Goal: Task Accomplishment & Management: Use online tool/utility

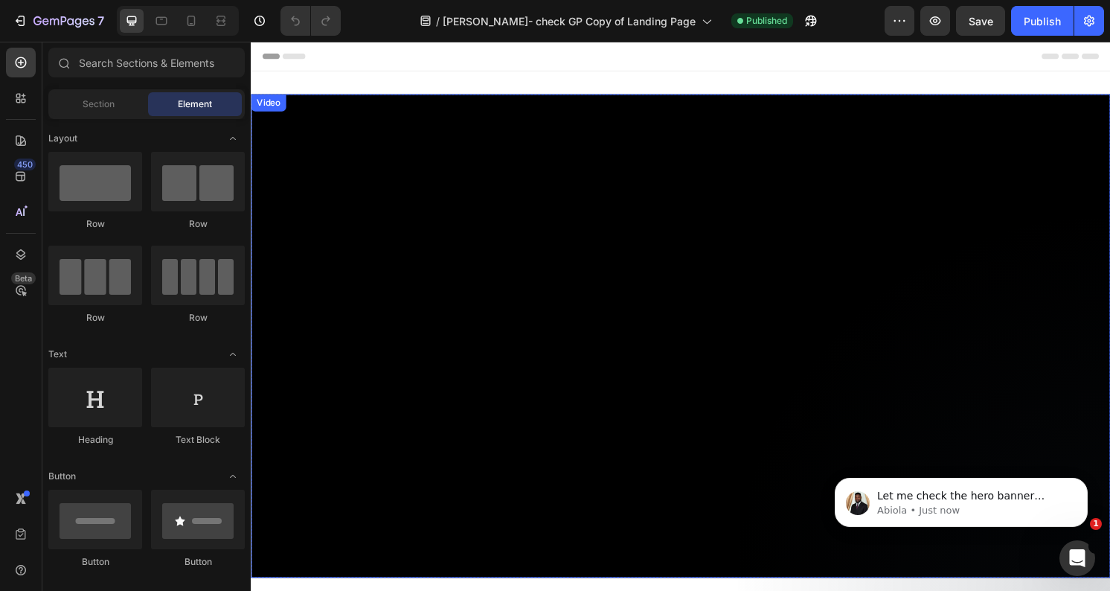
click at [269, 106] on div "Video" at bounding box center [269, 104] width 31 height 13
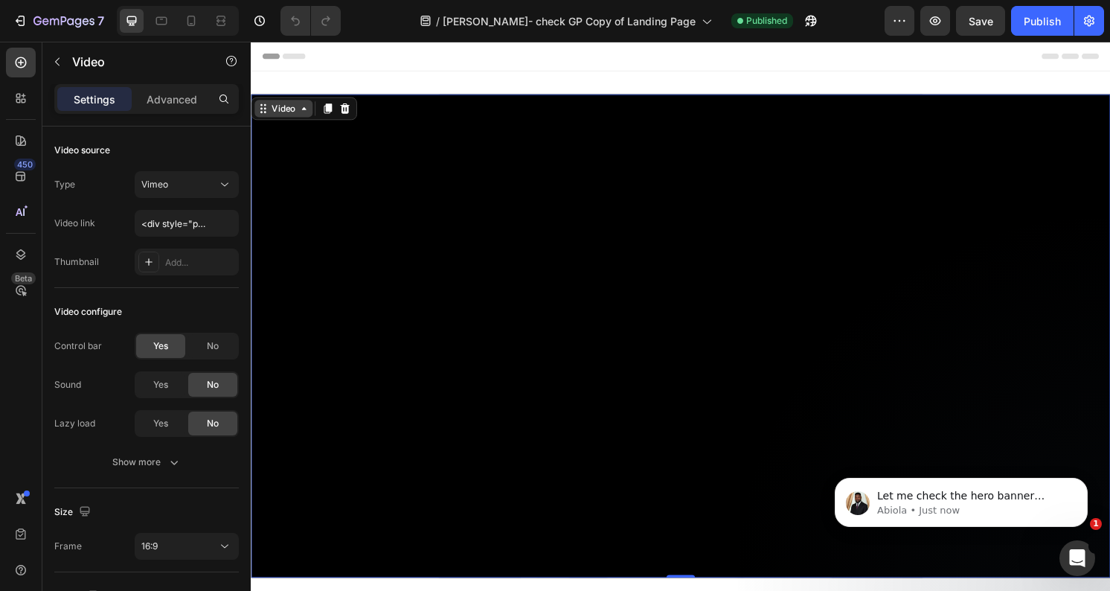
click at [272, 115] on div "Video" at bounding box center [284, 110] width 31 height 13
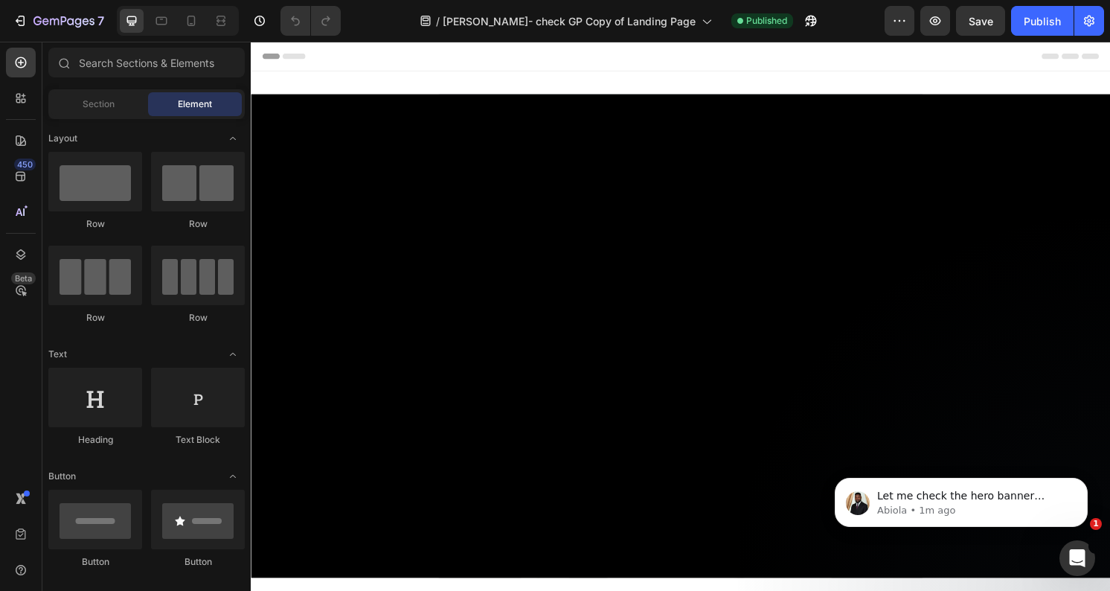
click at [554, 70] on div "Header" at bounding box center [697, 57] width 869 height 30
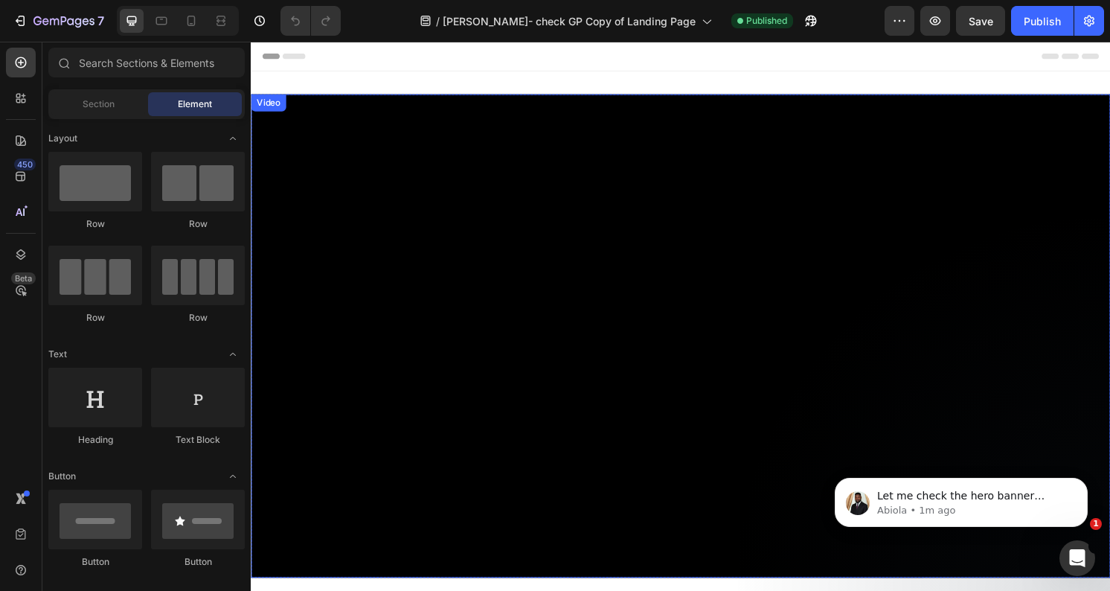
click at [266, 106] on div "Video" at bounding box center [269, 104] width 31 height 13
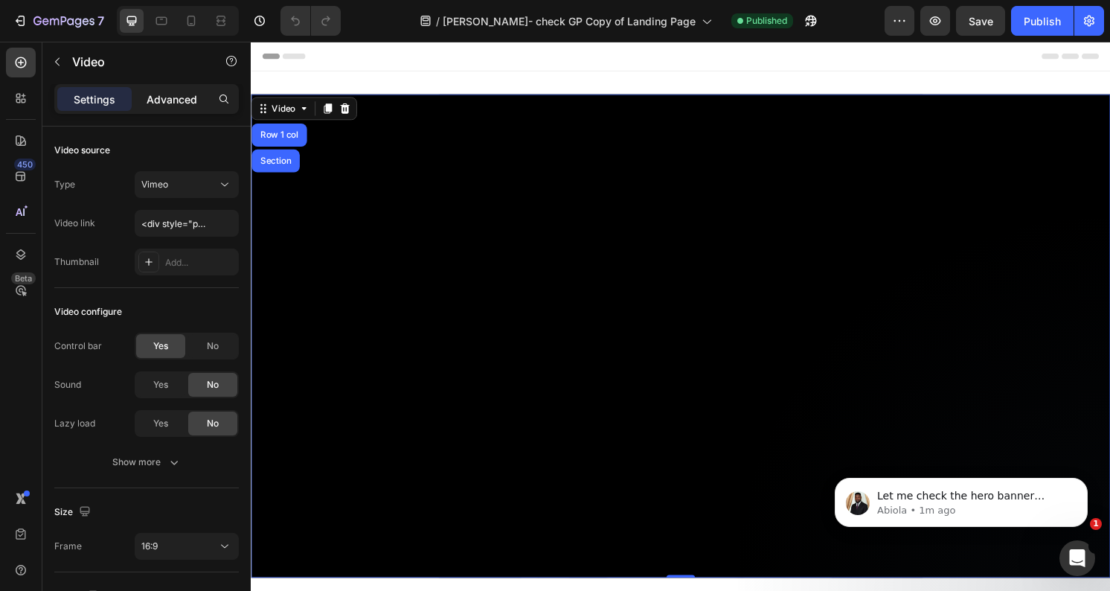
click at [179, 105] on p "Advanced" at bounding box center [172, 100] width 51 height 16
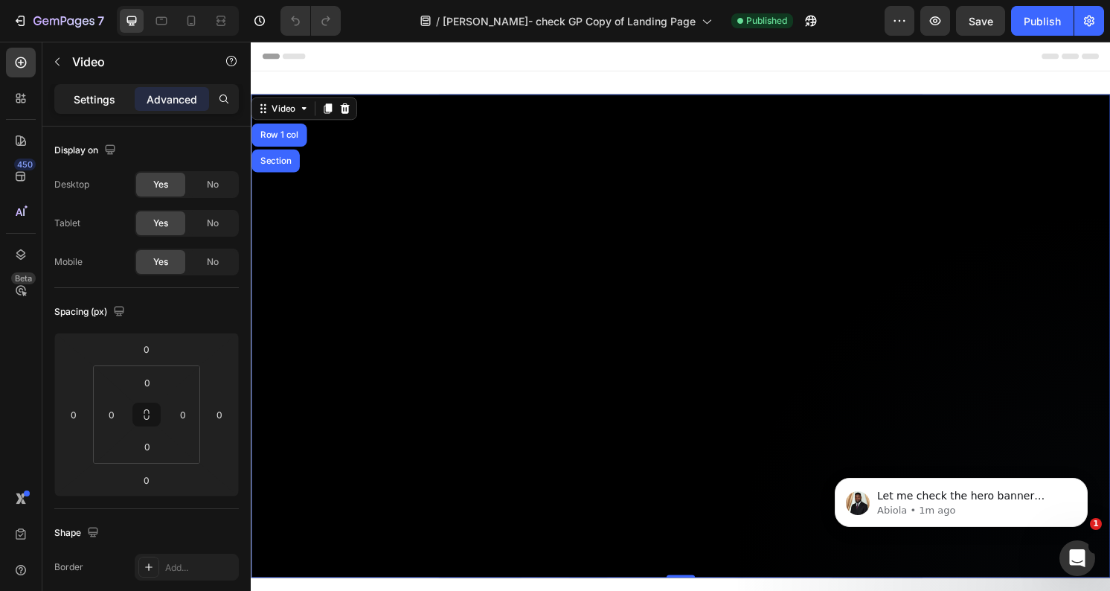
click at [80, 108] on div "Settings" at bounding box center [94, 99] width 74 height 24
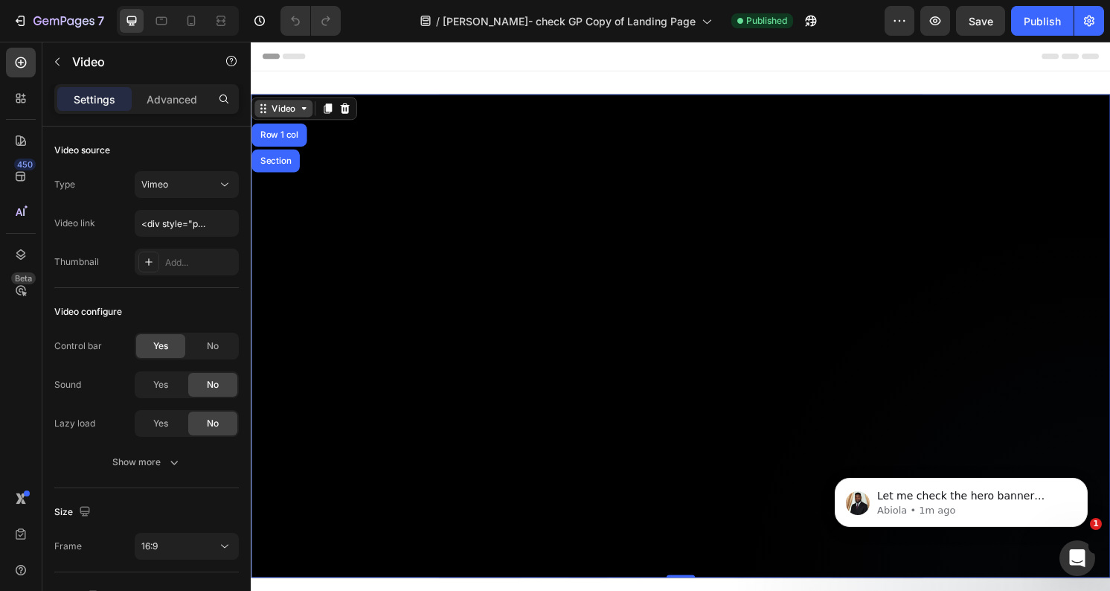
click at [290, 112] on div "Video" at bounding box center [284, 110] width 31 height 13
click at [287, 115] on div "Video" at bounding box center [284, 110] width 31 height 13
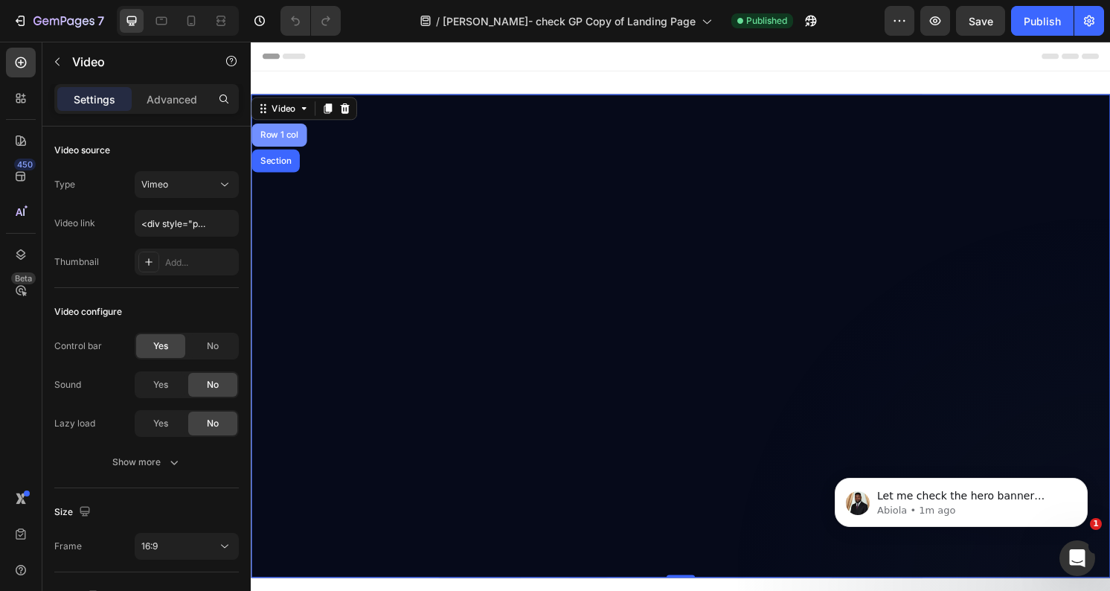
click at [282, 138] on div "Row 1 col" at bounding box center [280, 138] width 45 height 9
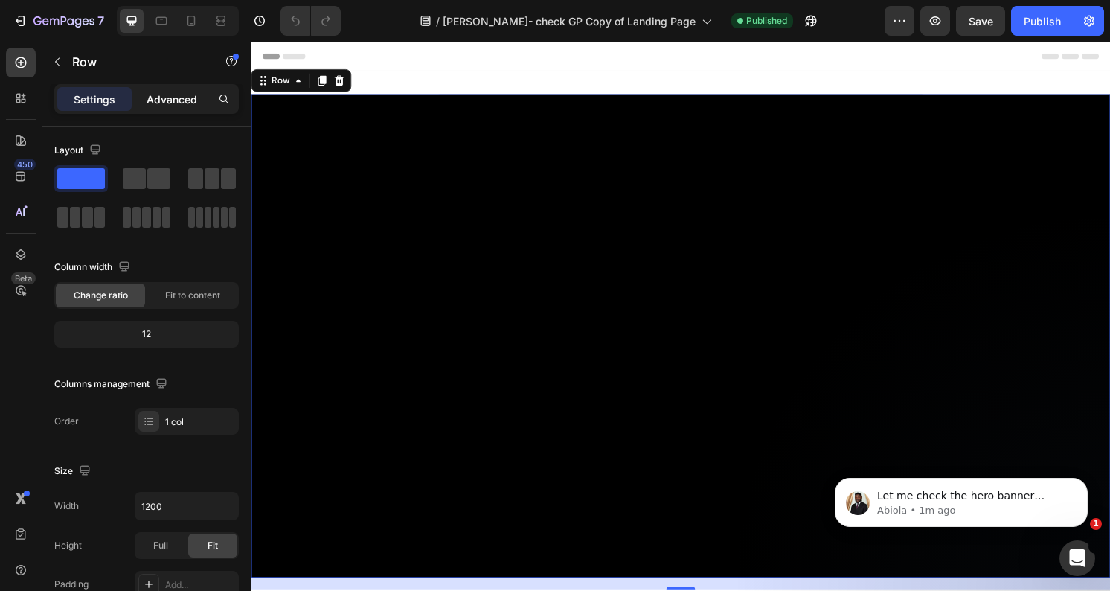
click at [182, 109] on div "Advanced" at bounding box center [172, 99] width 74 height 24
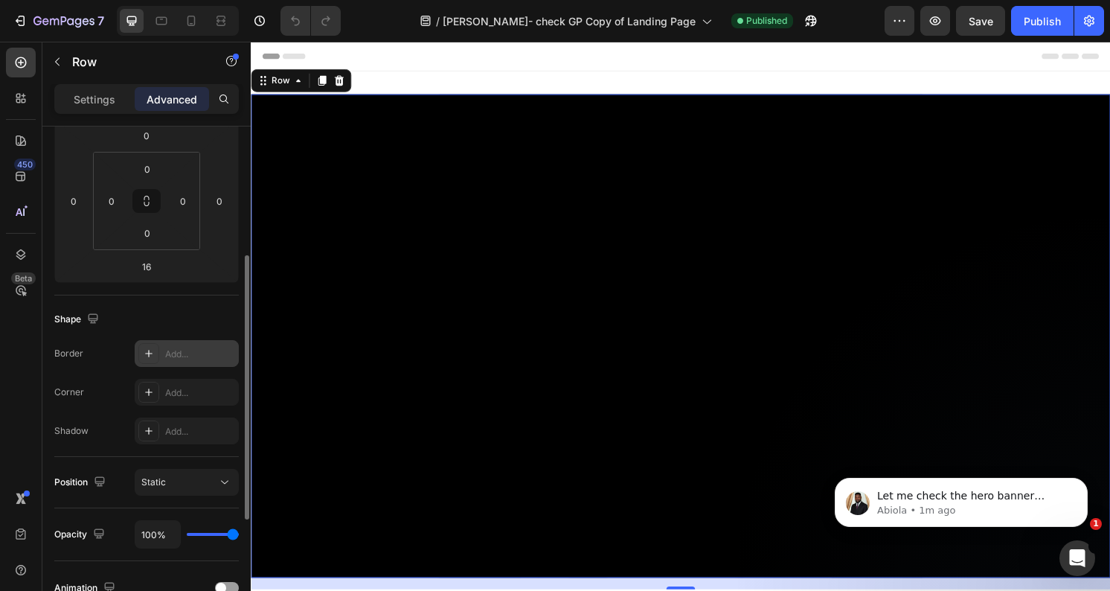
scroll to position [243, 0]
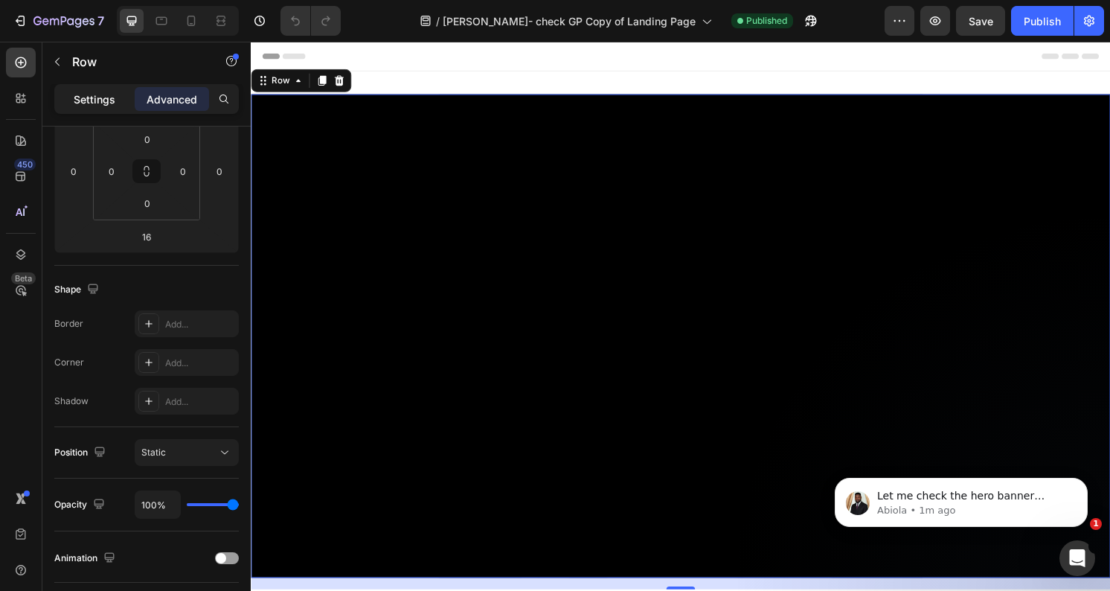
click at [102, 108] on div "Settings" at bounding box center [94, 99] width 74 height 24
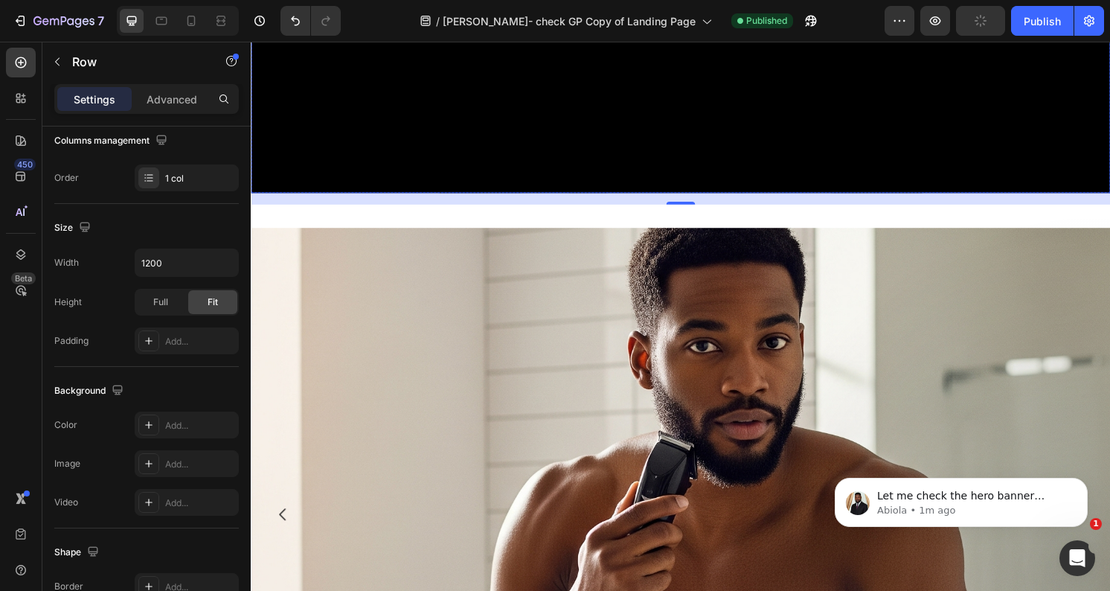
scroll to position [446, 0]
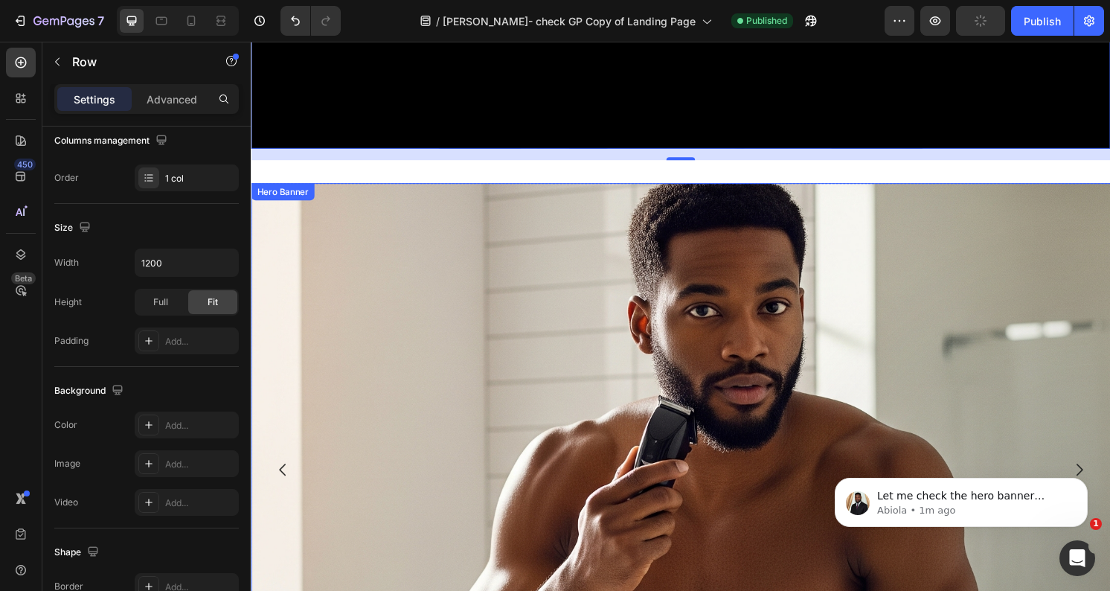
click at [671, 353] on div "Background Image" at bounding box center [697, 601] width 893 height 893
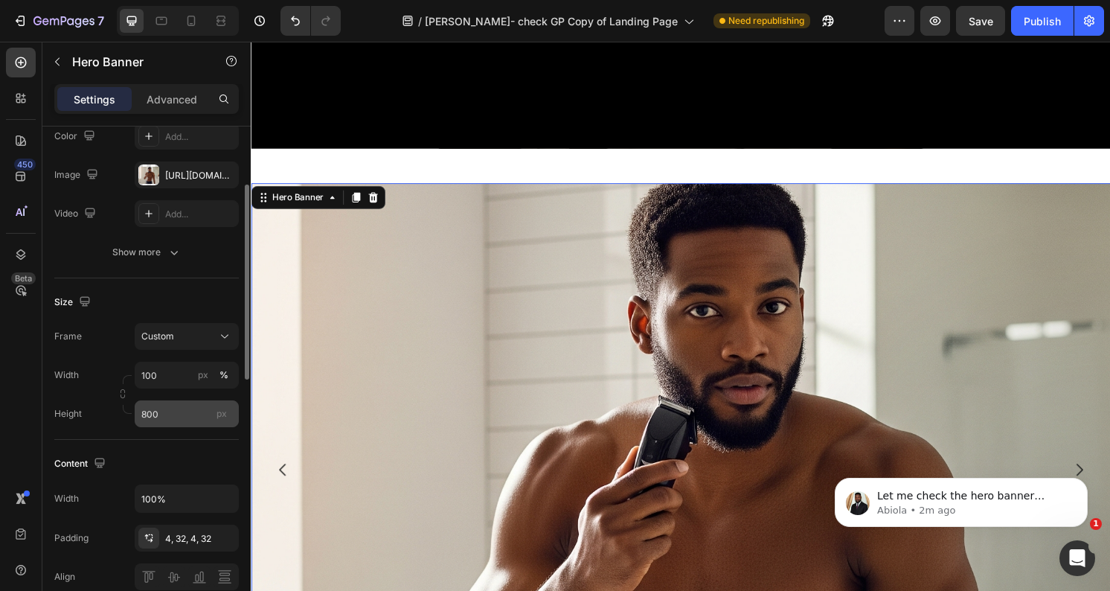
scroll to position [156, 0]
click at [184, 415] on input "800" at bounding box center [187, 411] width 104 height 27
click at [151, 300] on div "Size" at bounding box center [146, 300] width 185 height 24
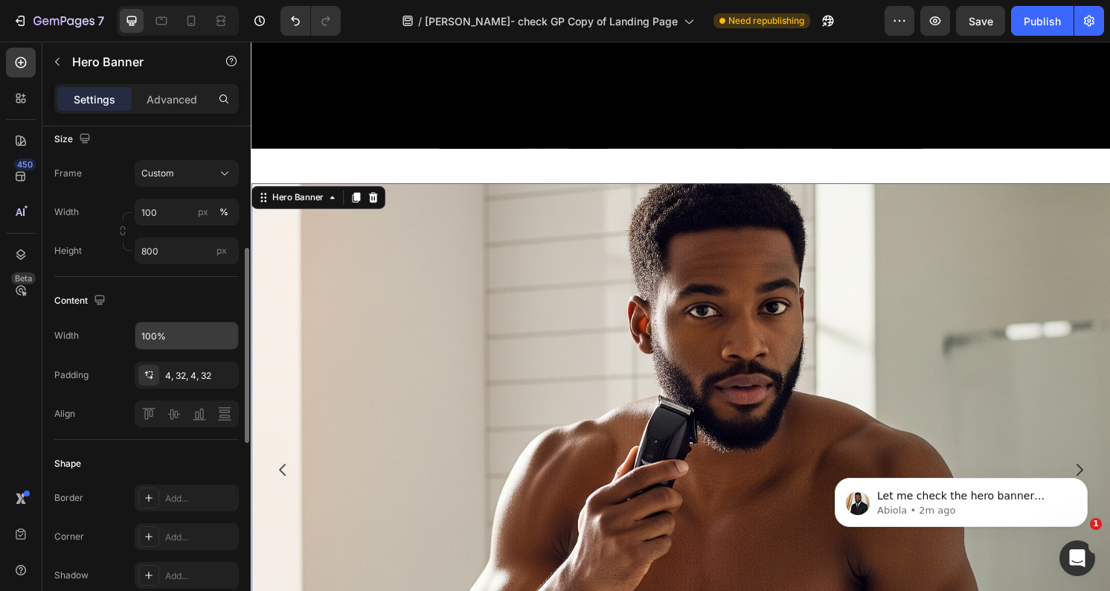
scroll to position [318, 0]
click at [167, 252] on input "800" at bounding box center [187, 249] width 104 height 27
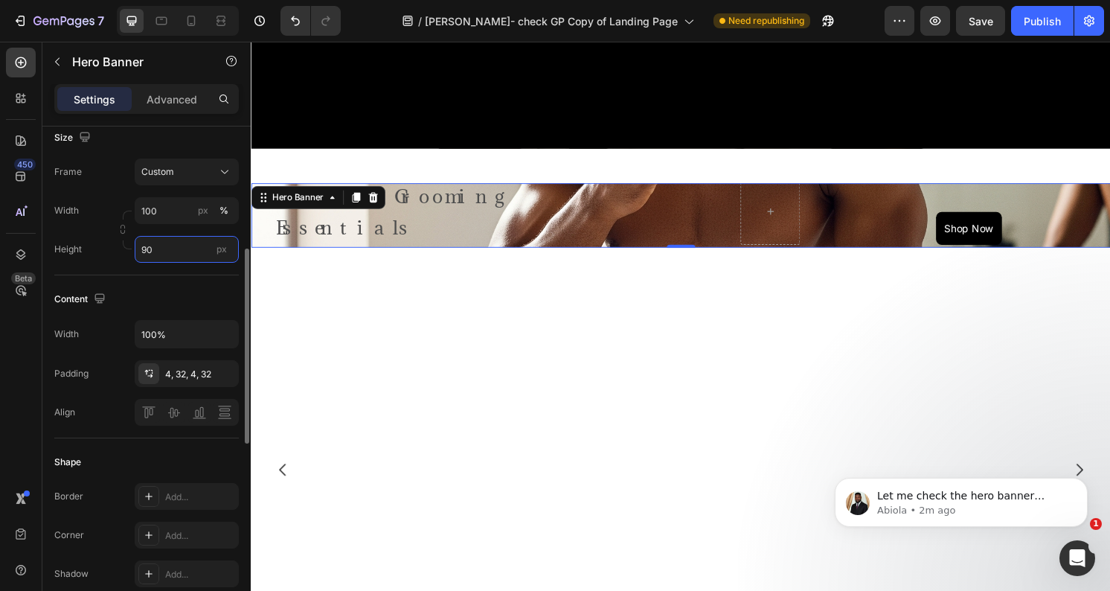
type input "9"
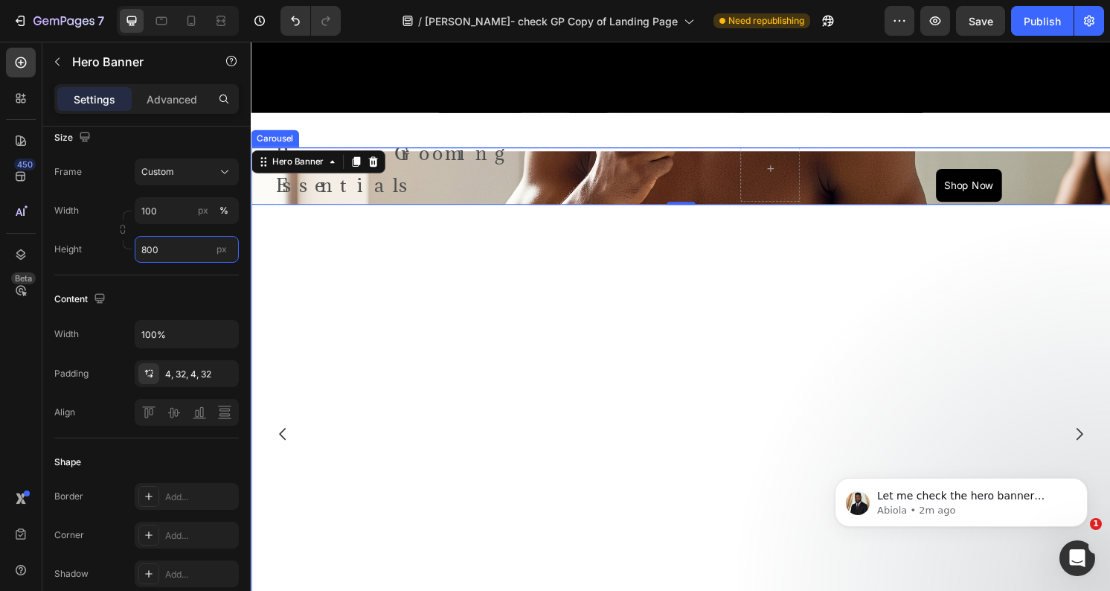
scroll to position [484, 0]
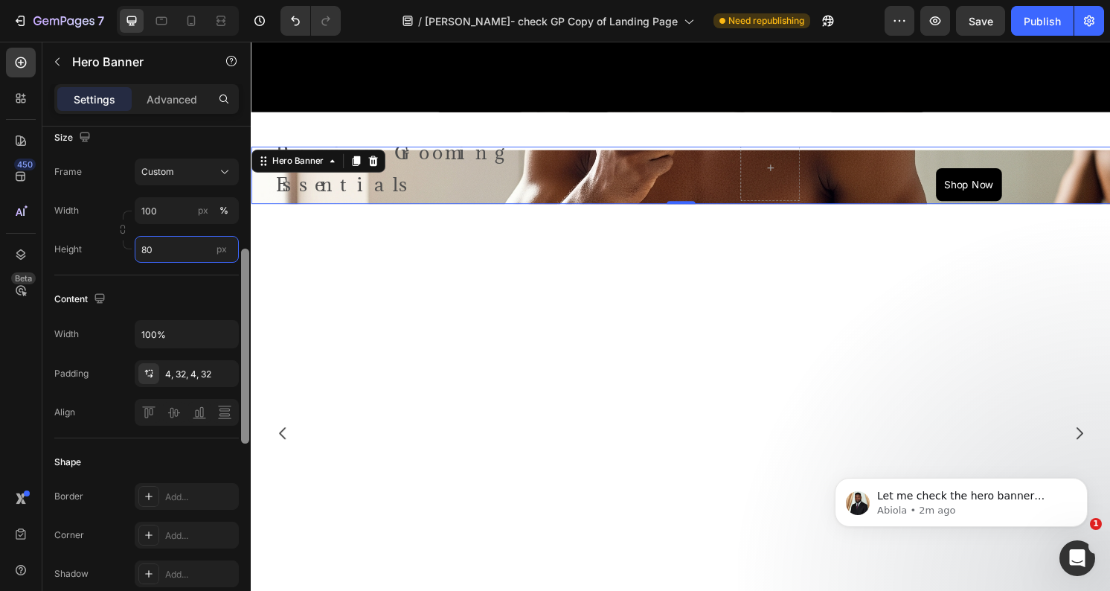
type input "8"
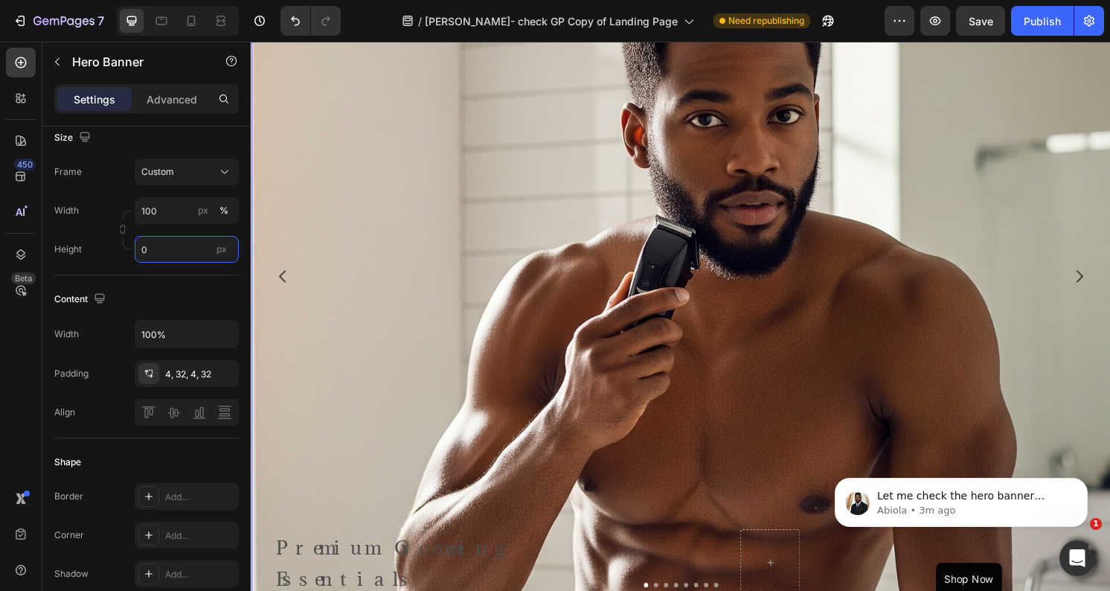
scroll to position [647, 0]
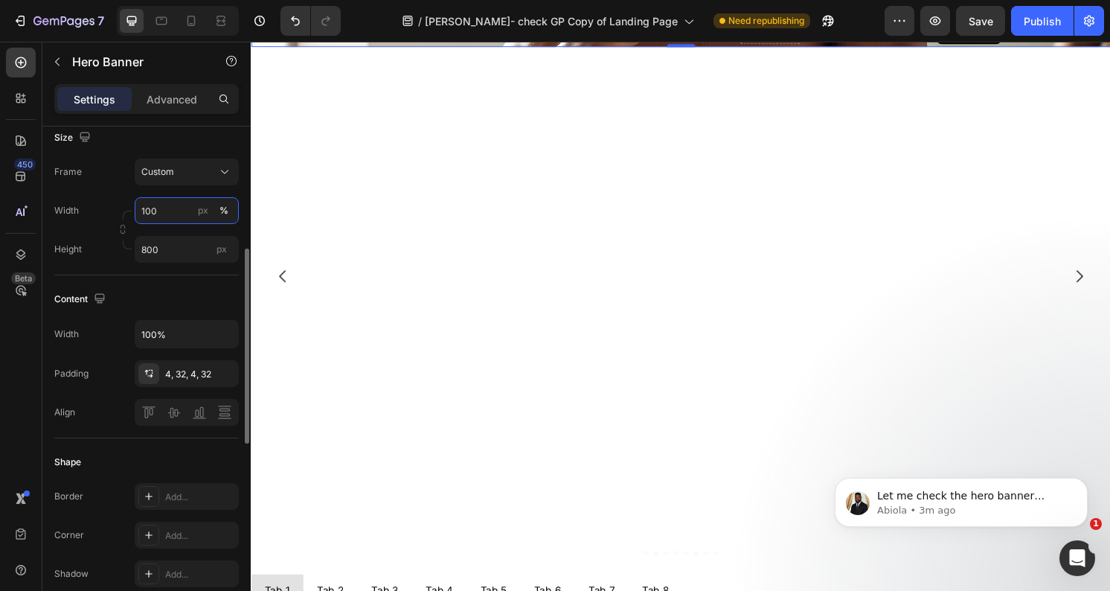
click at [176, 213] on input "100" at bounding box center [187, 210] width 104 height 27
click at [166, 300] on div "Content" at bounding box center [146, 299] width 185 height 24
click at [178, 252] on input "800" at bounding box center [187, 249] width 104 height 27
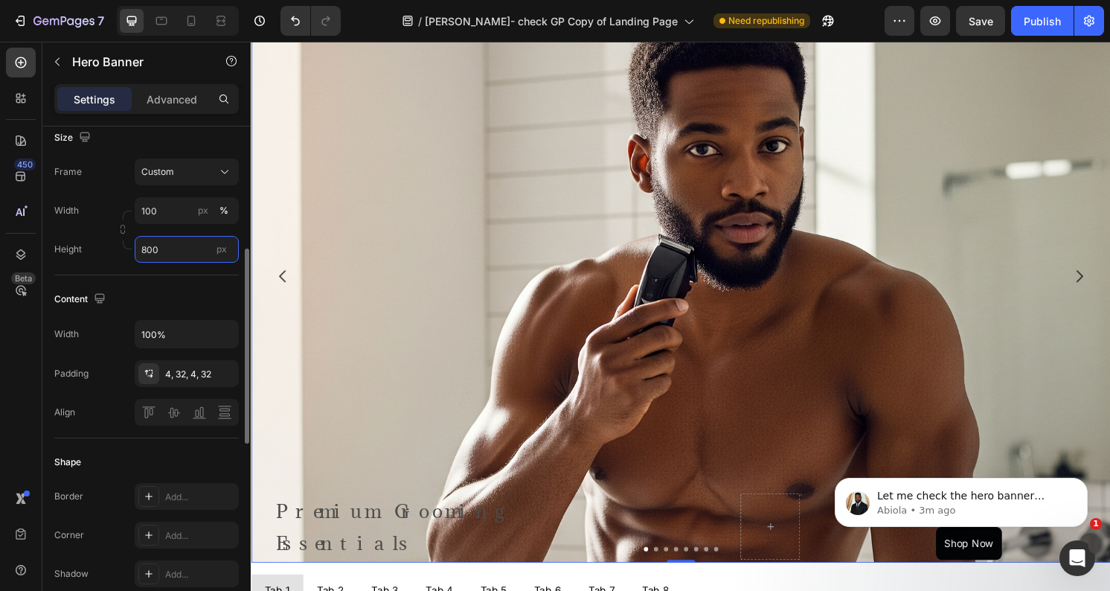
type input "800"
click at [219, 251] on span "px" at bounding box center [222, 248] width 10 height 11
click at [219, 251] on input "800" at bounding box center [187, 249] width 104 height 27
click at [187, 279] on div "Content Width 100% Padding 4, 32, 4, 32 Align" at bounding box center [146, 356] width 185 height 163
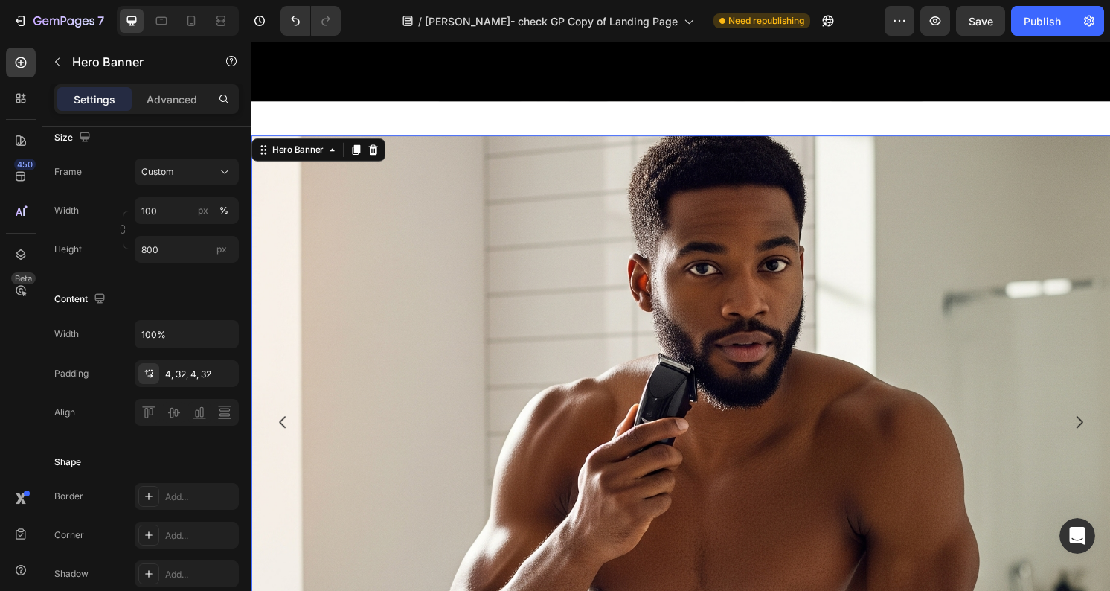
scroll to position [497, 0]
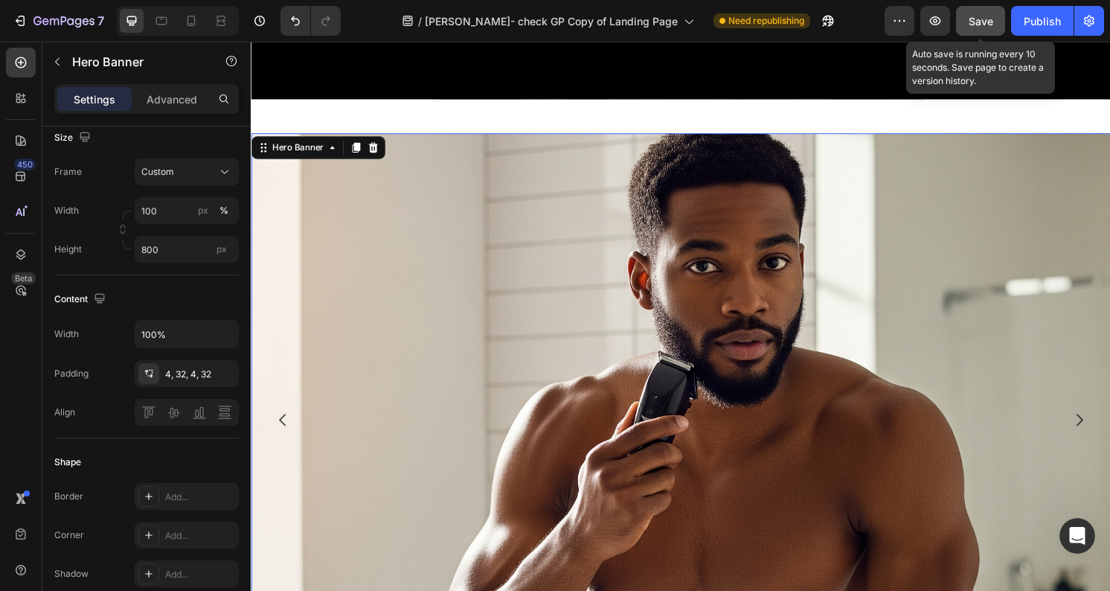
click at [977, 19] on span "Save" at bounding box center [981, 21] width 25 height 13
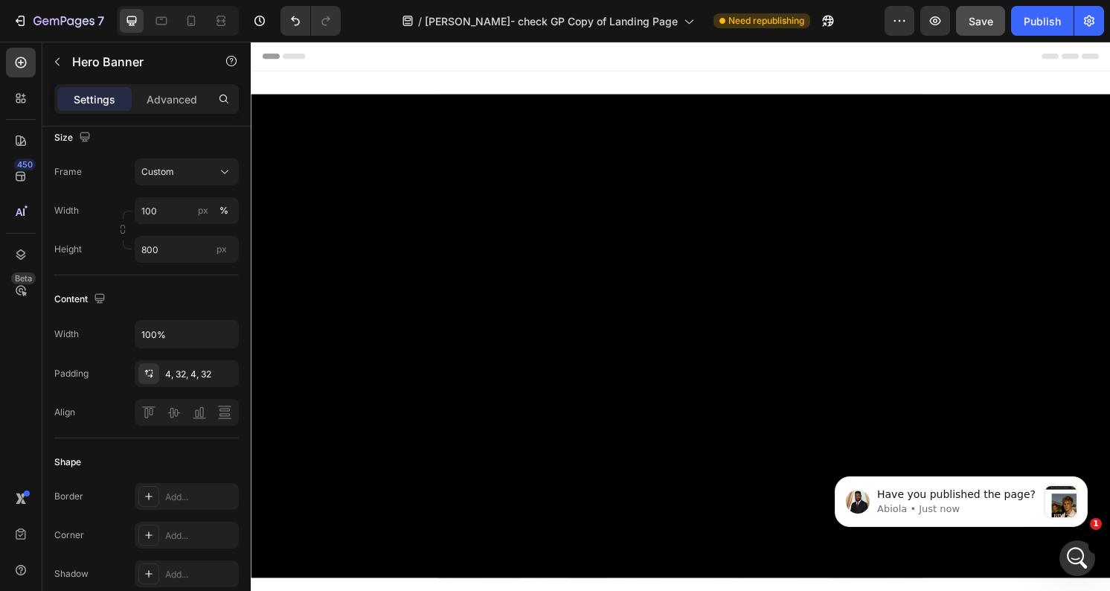
scroll to position [0, 0]
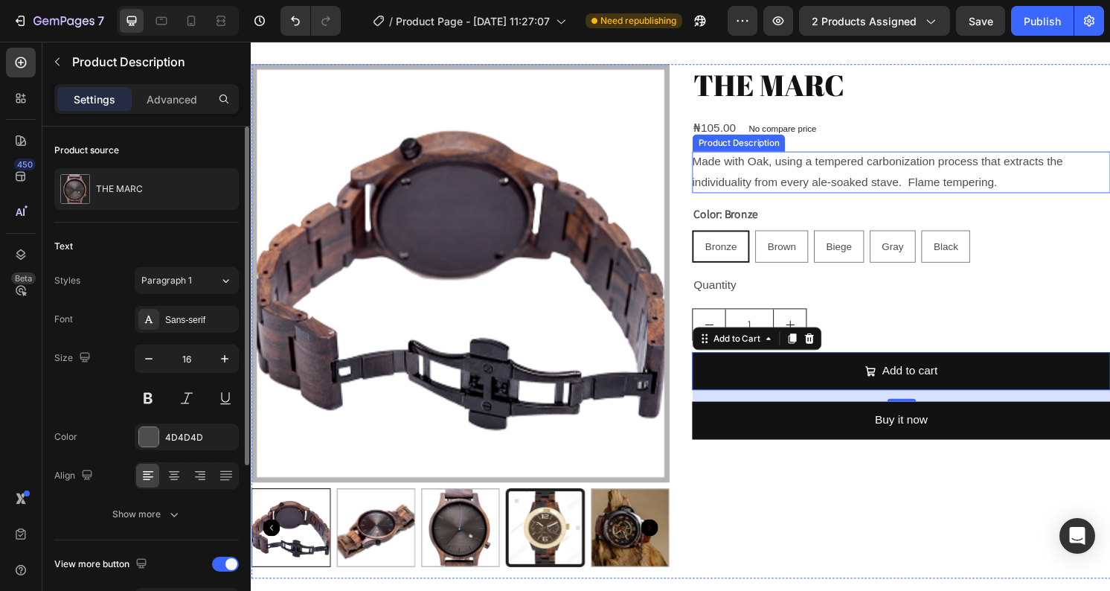
click at [873, 175] on div "Made with Oak, using a tempered carbonization process that extracts the individ…" at bounding box center [926, 177] width 435 height 43
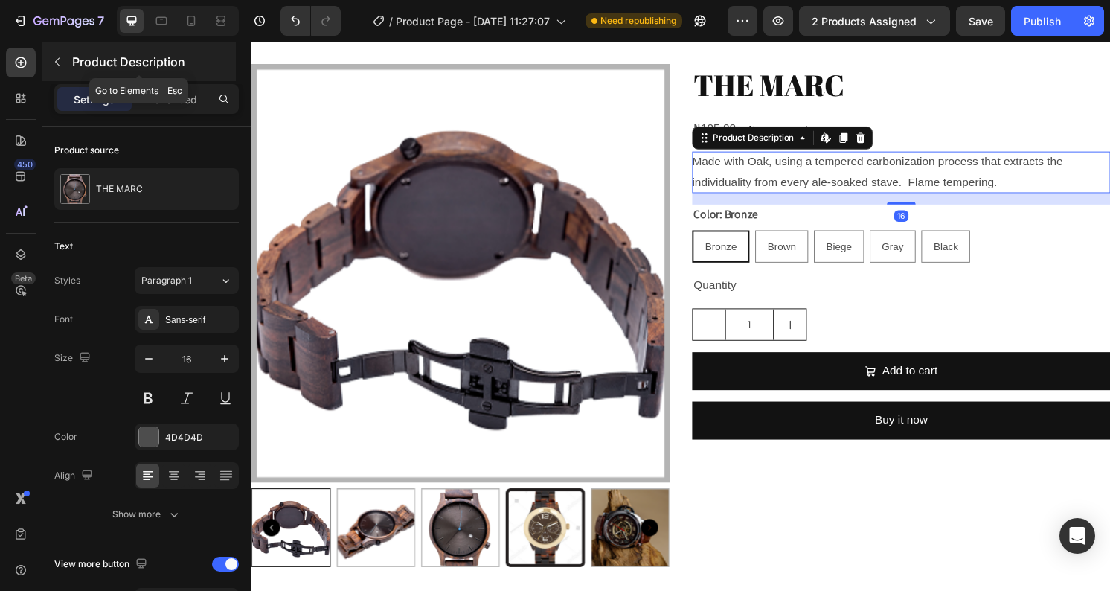
click at [60, 63] on icon "button" at bounding box center [57, 62] width 12 height 12
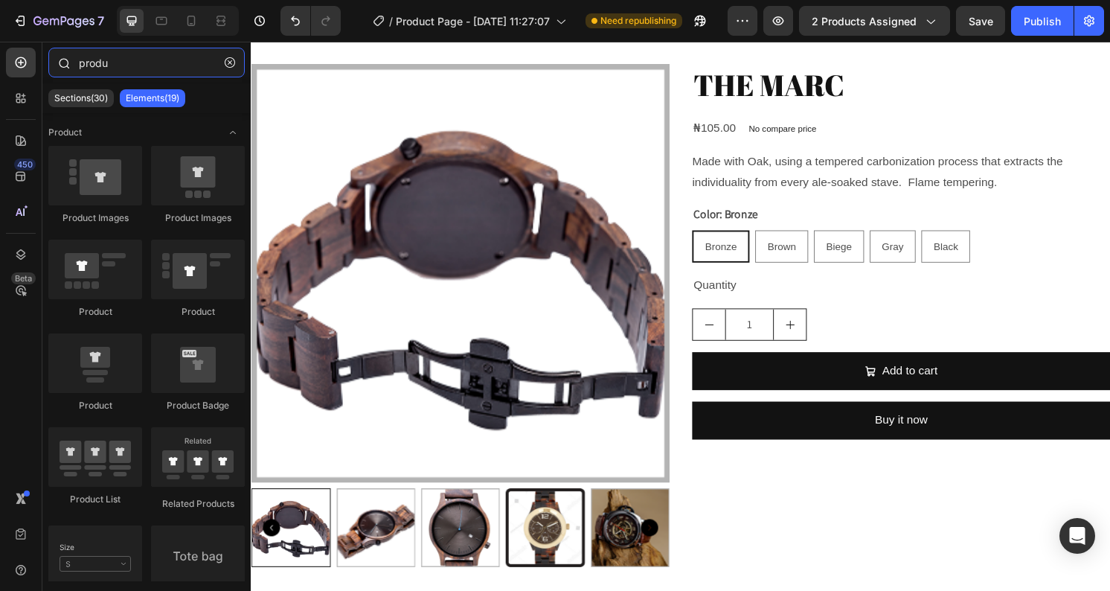
click at [132, 67] on input "produ" at bounding box center [146, 63] width 196 height 30
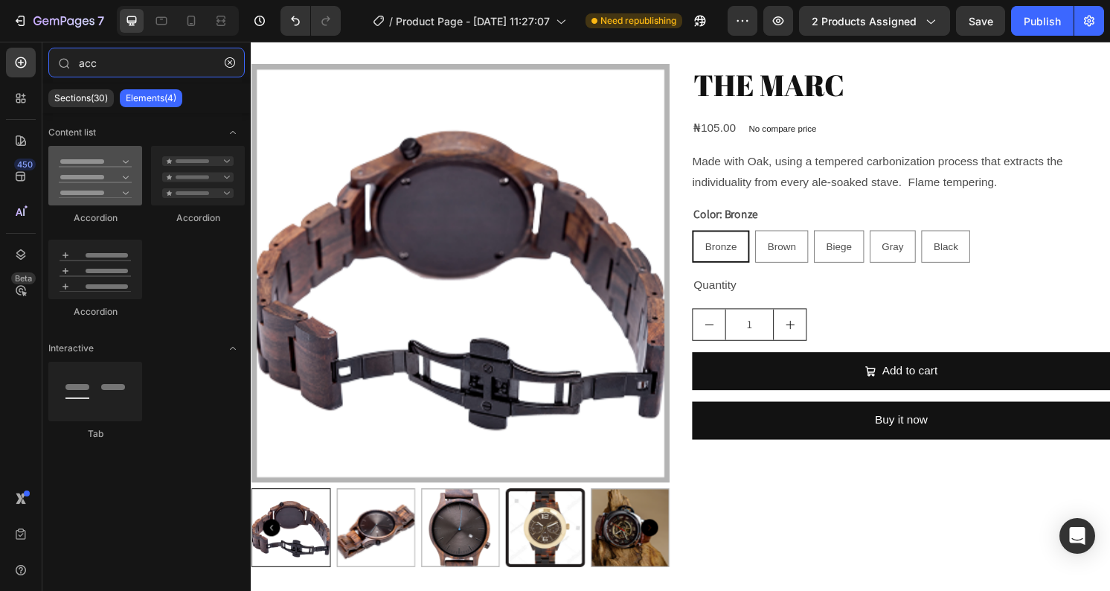
type input "acc"
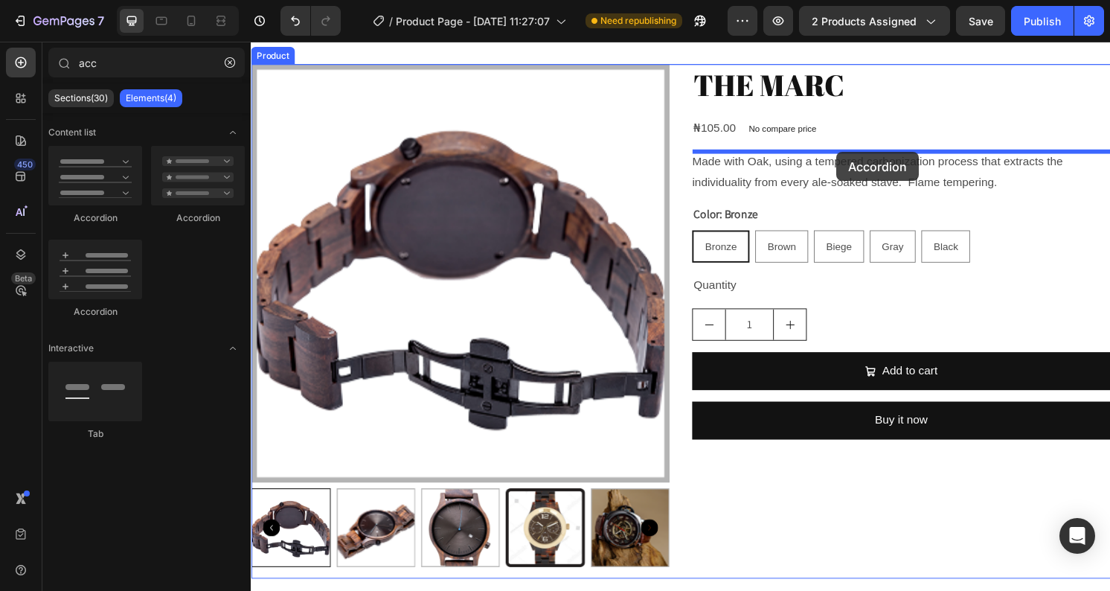
drag, startPoint x: 353, startPoint y: 230, endPoint x: 860, endPoint y: 156, distance: 512.2
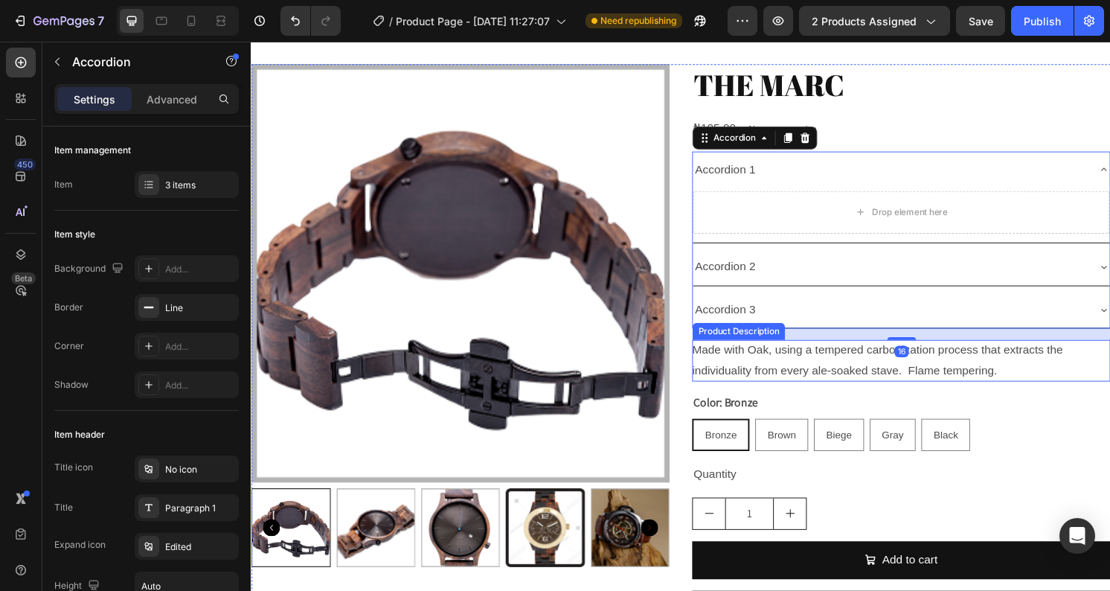
click at [837, 380] on p "Made with Oak, using a tempered carbonization process that extracts the individ…" at bounding box center [902, 372] width 386 height 34
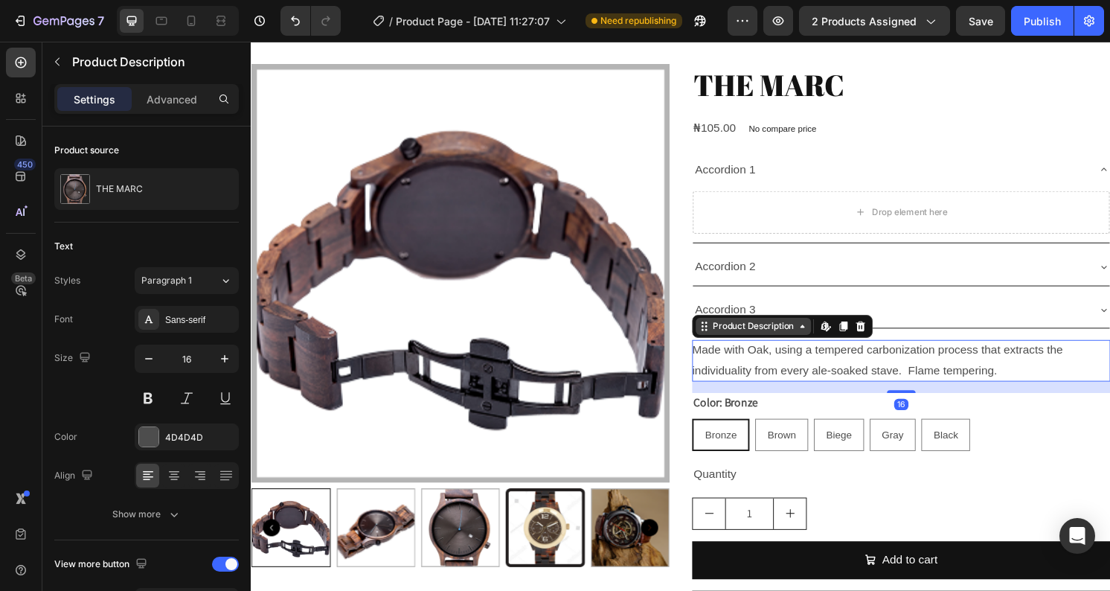
click at [773, 343] on div "Product Description" at bounding box center [773, 336] width 90 height 13
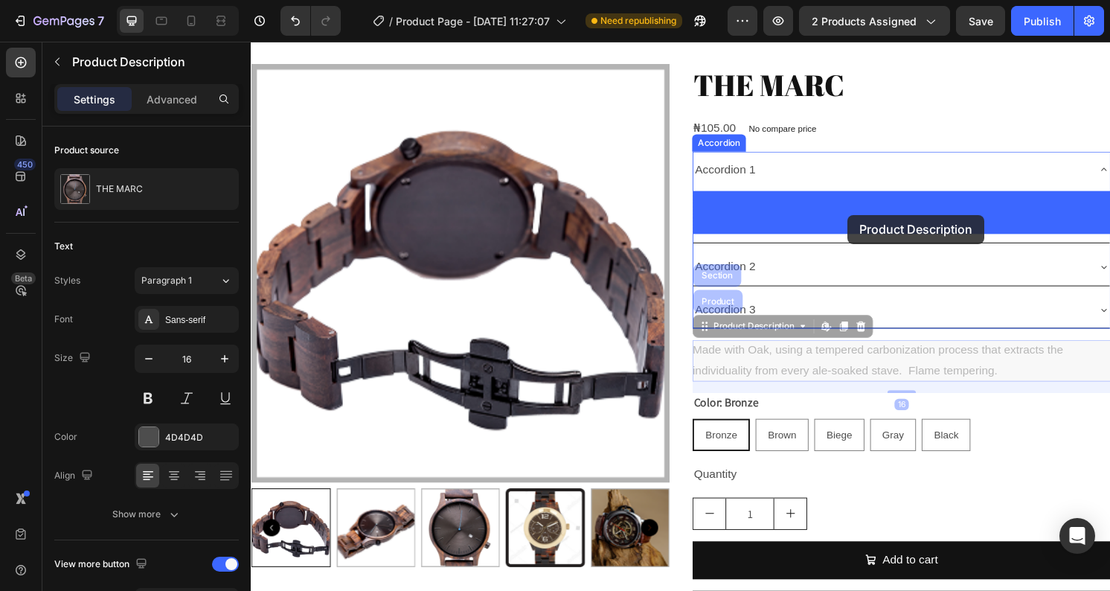
drag, startPoint x: 773, startPoint y: 343, endPoint x: 870, endPoint y: 222, distance: 155.6
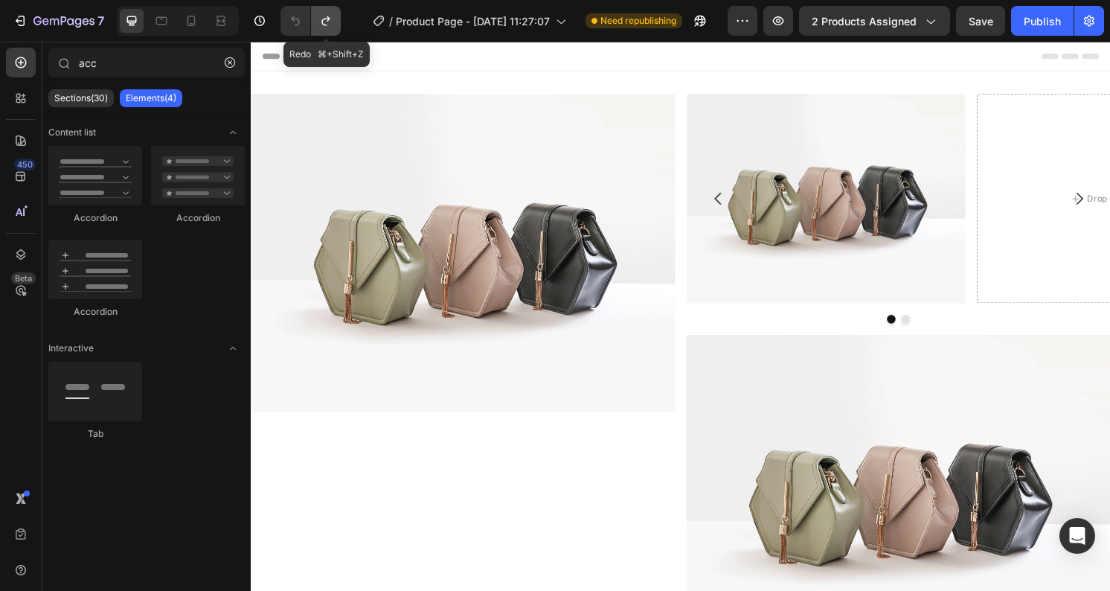
click at [319, 13] on icon "Undo/Redo" at bounding box center [326, 20] width 15 height 15
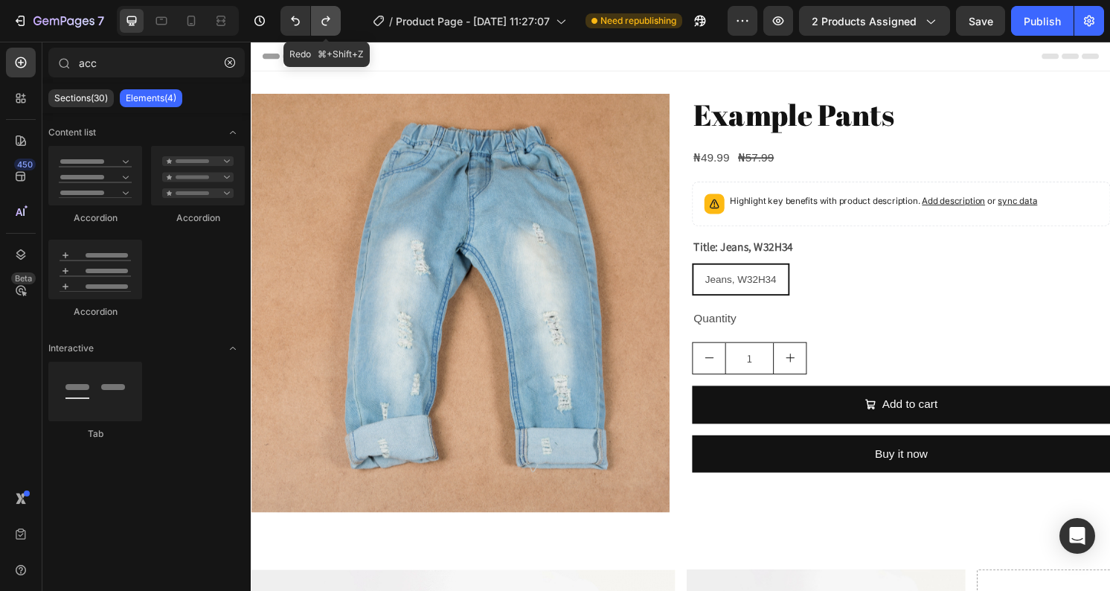
click at [331, 22] on icon "Undo/Redo" at bounding box center [326, 20] width 15 height 15
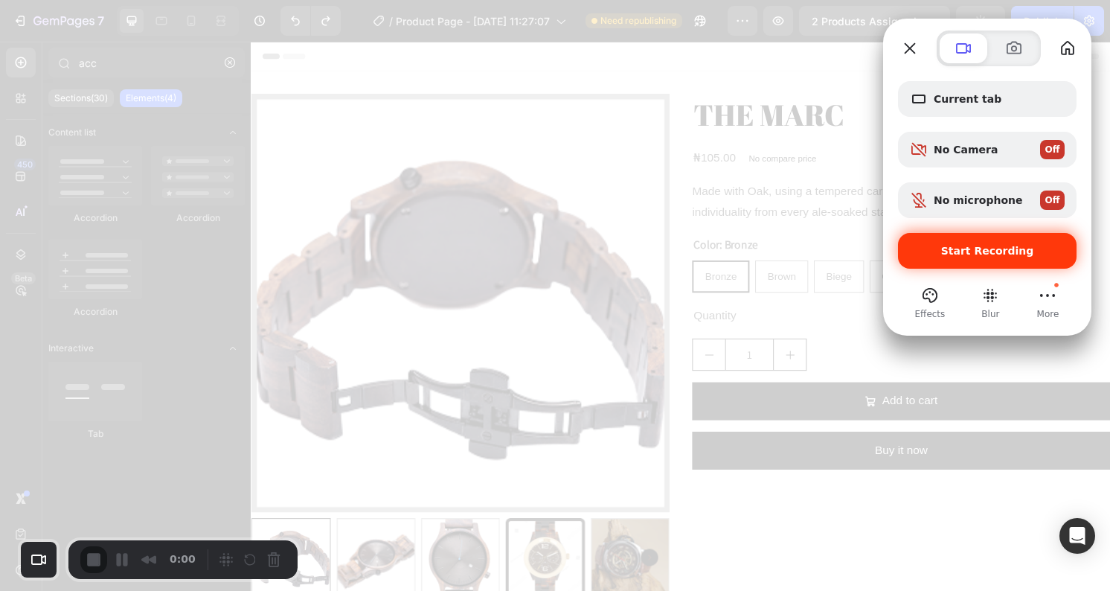
click at [972, 241] on div "Start Recording" at bounding box center [987, 251] width 179 height 36
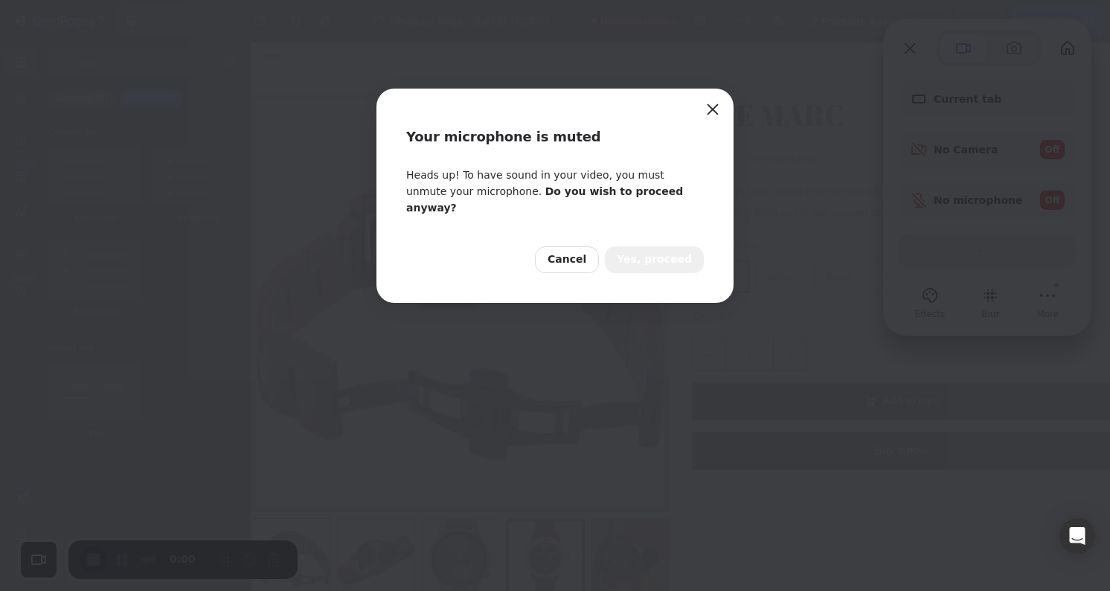
click at [659, 252] on span "Yes, proceed" at bounding box center [654, 260] width 75 height 16
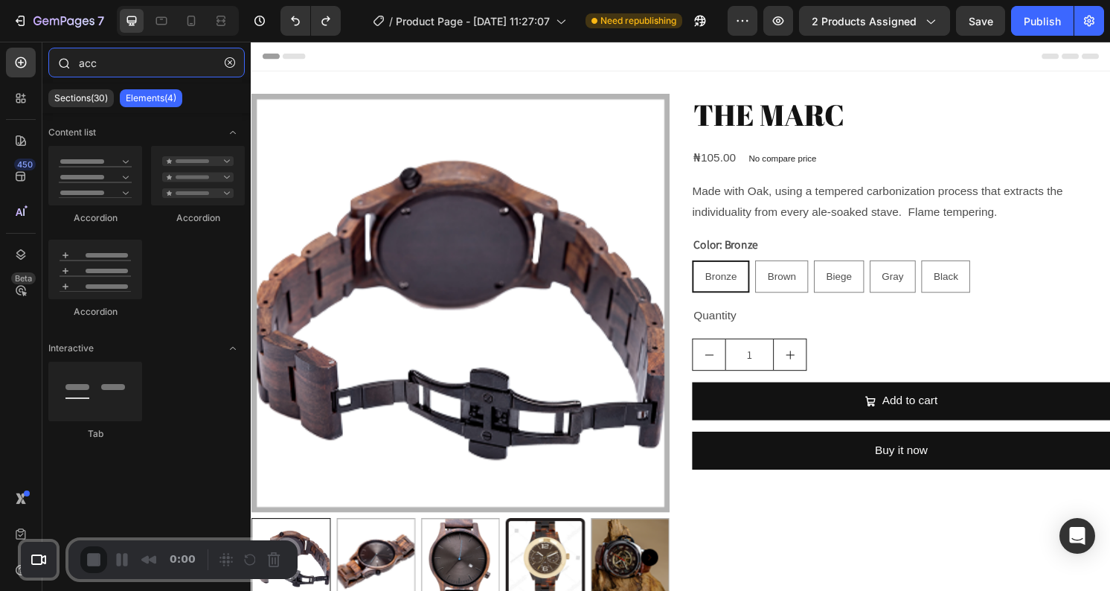
click at [138, 64] on input "acc" at bounding box center [146, 63] width 196 height 30
click at [219, 64] on button "button" at bounding box center [230, 63] width 24 height 24
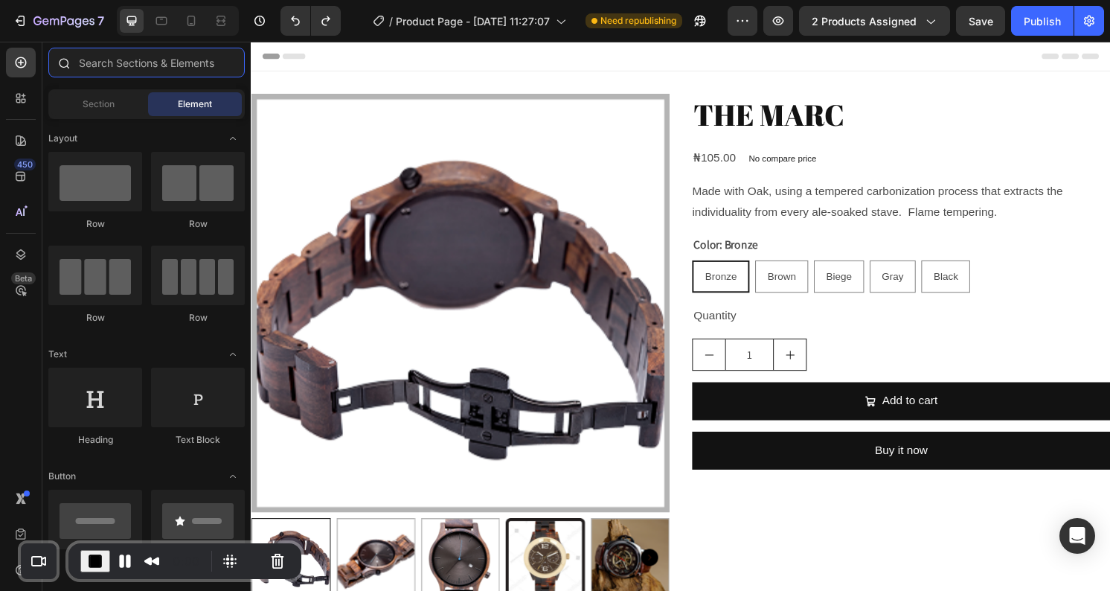
click at [91, 73] on input "text" at bounding box center [146, 63] width 196 height 30
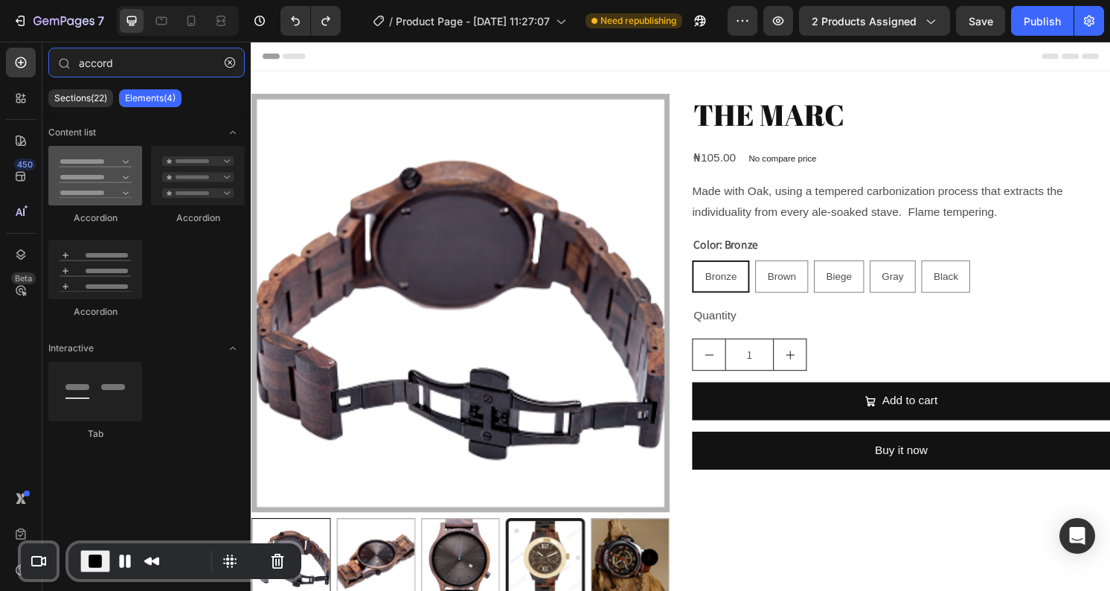
type input "accord"
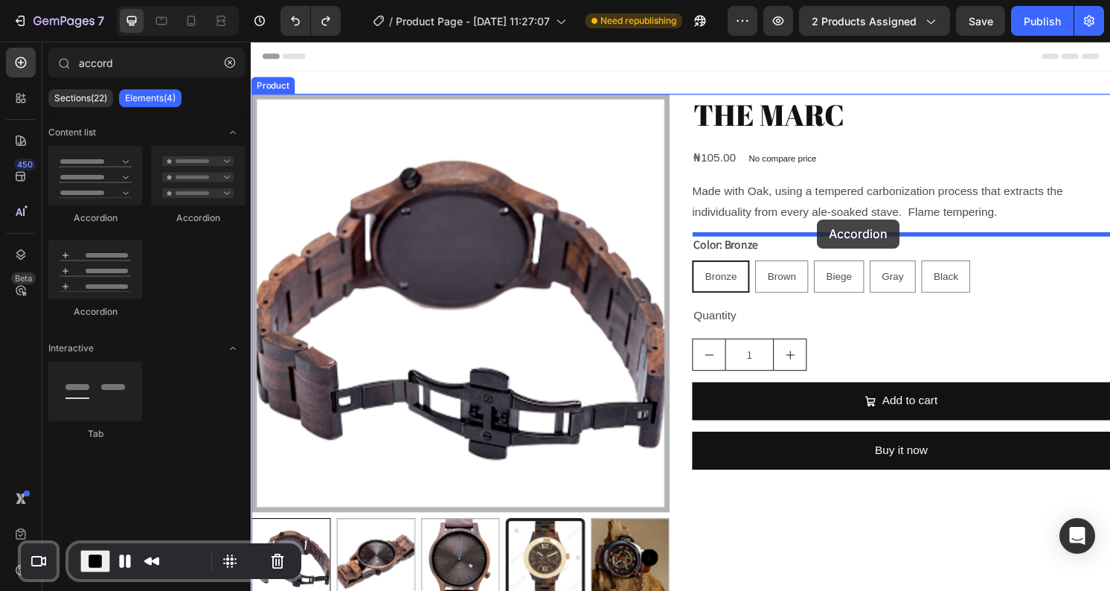
drag, startPoint x: 329, startPoint y: 210, endPoint x: 840, endPoint y: 226, distance: 510.8
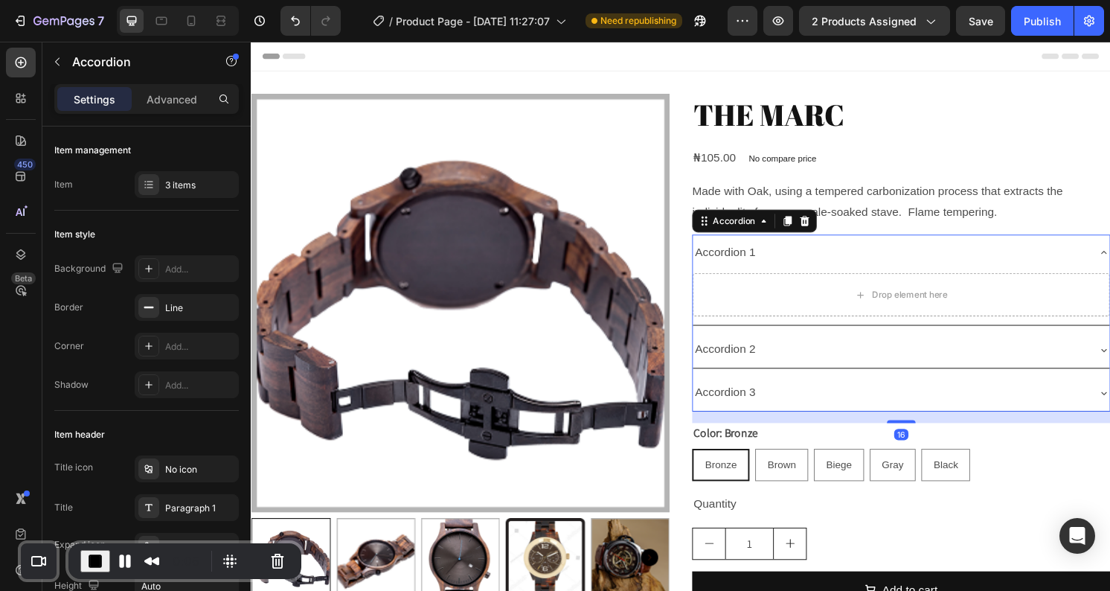
click at [759, 260] on div "Accordion 1" at bounding box center [744, 261] width 68 height 26
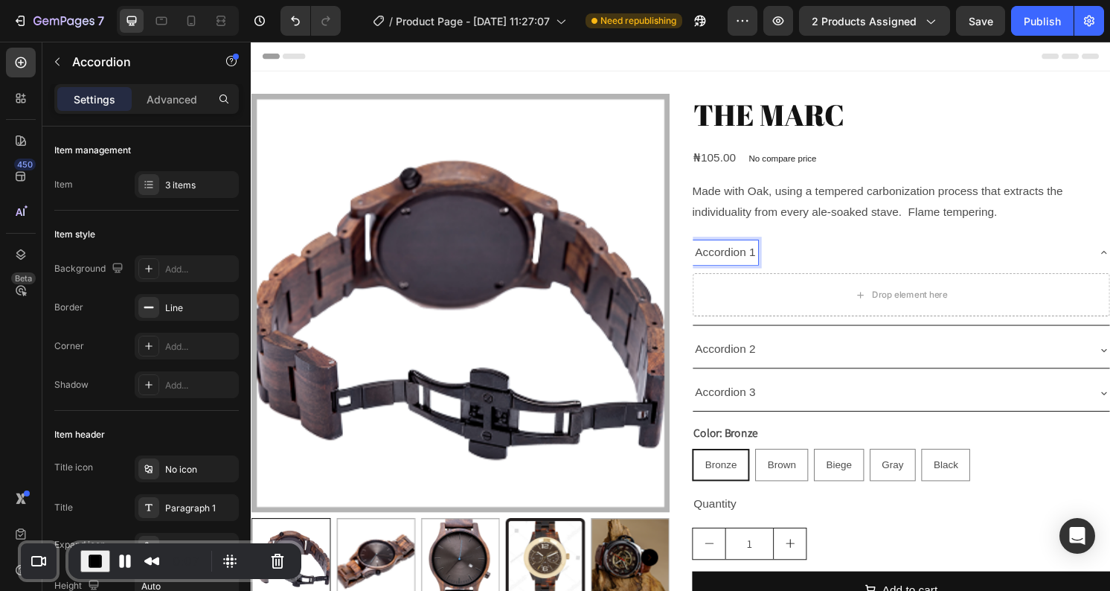
click at [768, 260] on p "Accordion 1" at bounding box center [743, 261] width 63 height 22
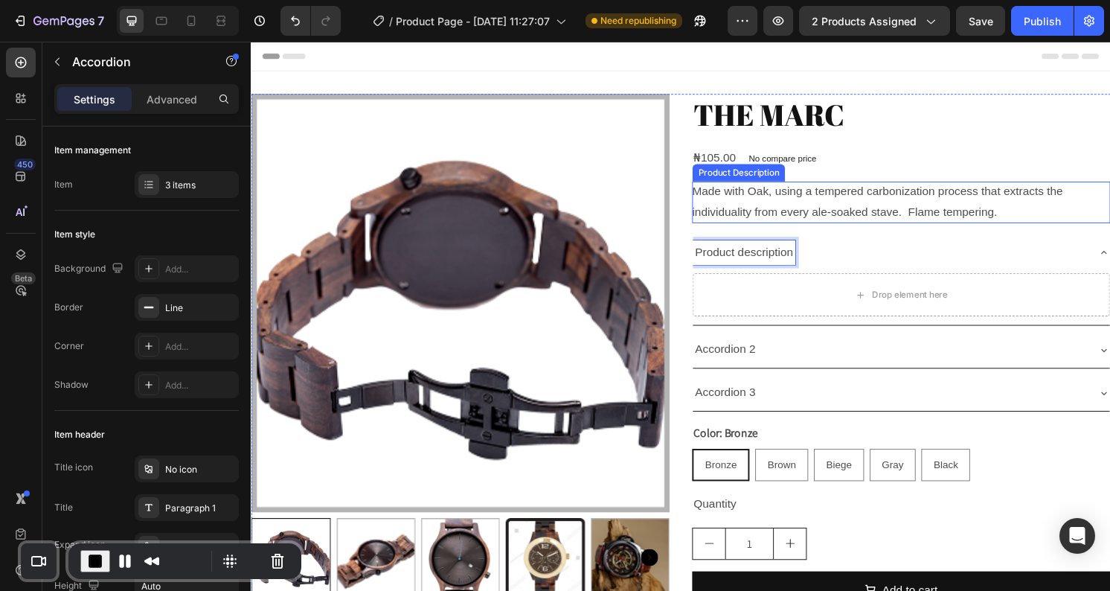
click at [808, 193] on p "Made with Oak, using a tempered carbonization process that extracts the individ…" at bounding box center [902, 208] width 386 height 34
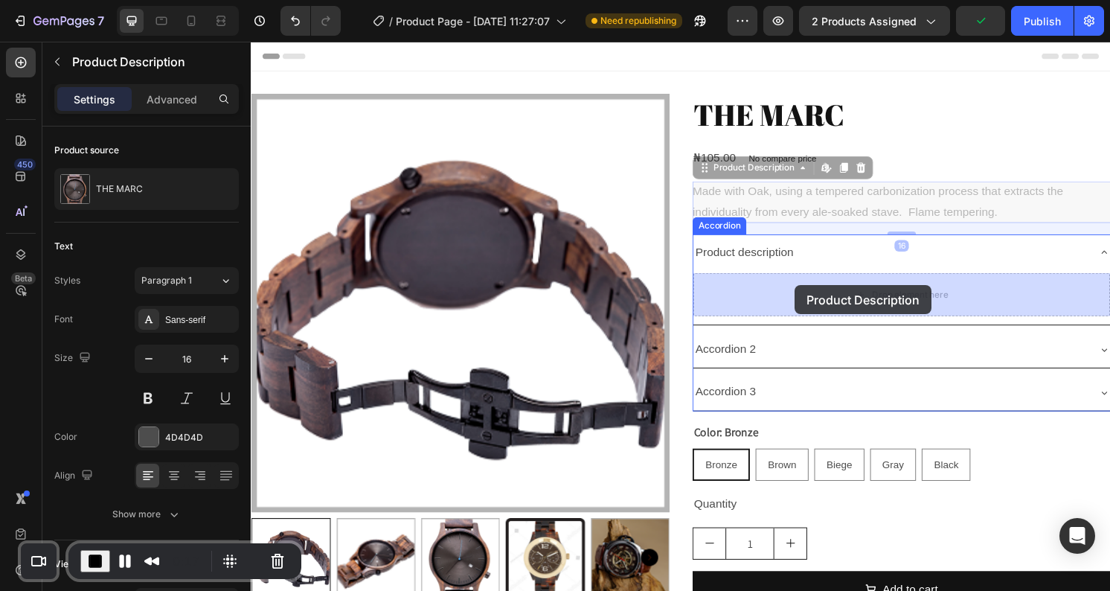
drag, startPoint x: 783, startPoint y: 174, endPoint x: 816, endPoint y: 295, distance: 124.9
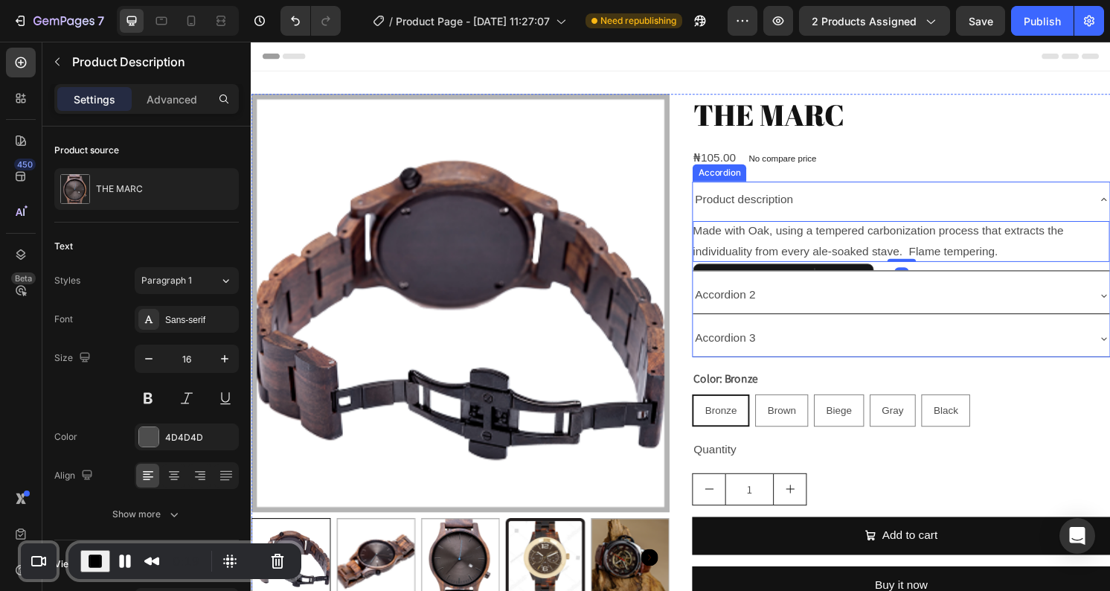
click at [1022, 205] on div "Product description" at bounding box center [914, 206] width 409 height 26
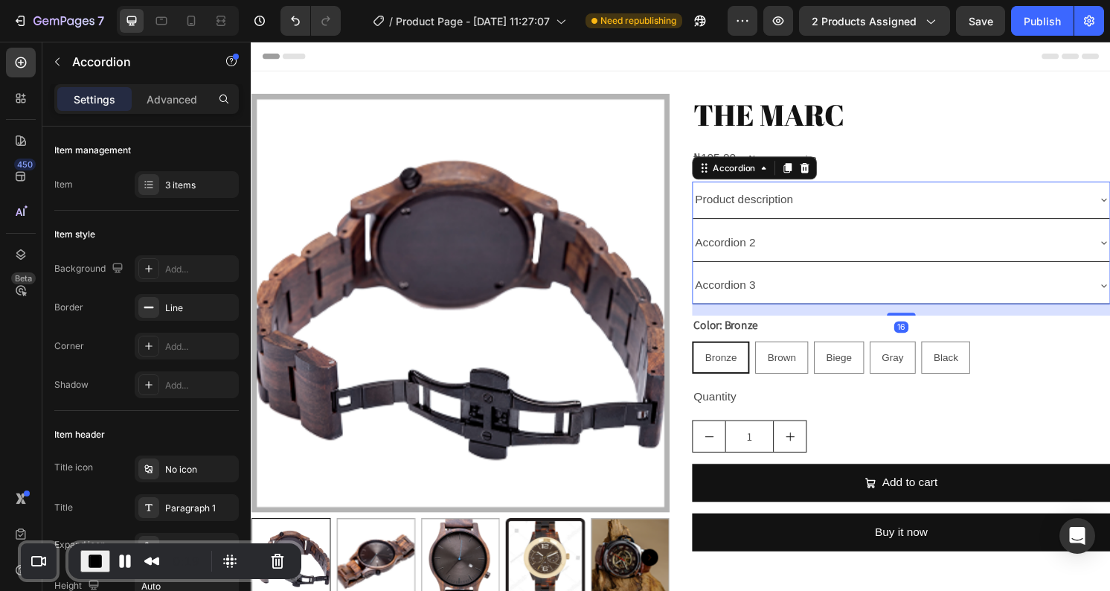
click at [1022, 205] on div "Product description" at bounding box center [914, 206] width 409 height 26
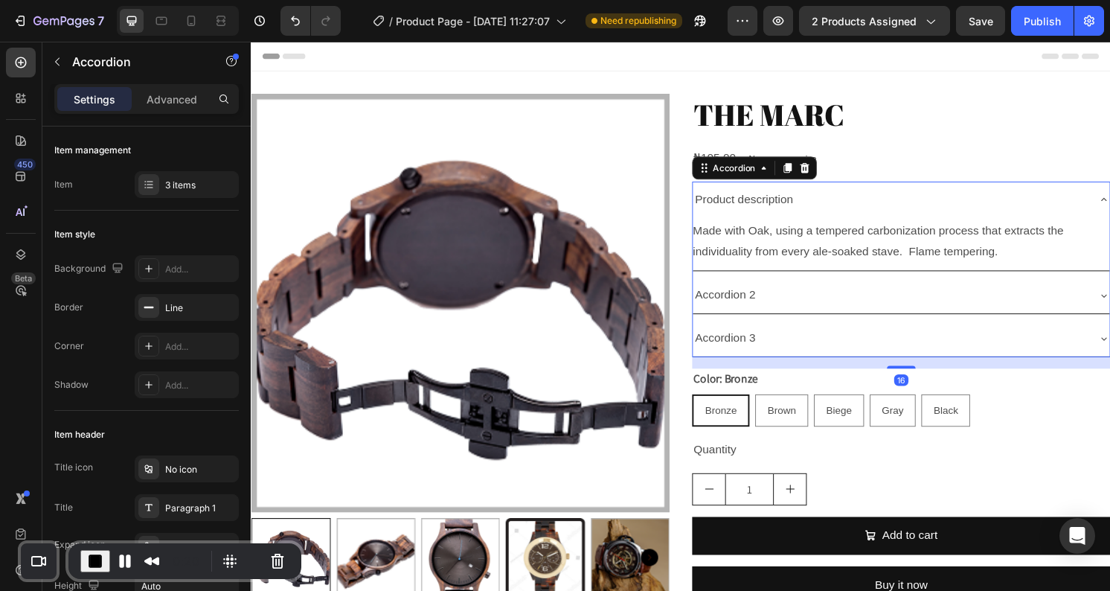
click at [1022, 205] on div "Product description" at bounding box center [914, 206] width 409 height 26
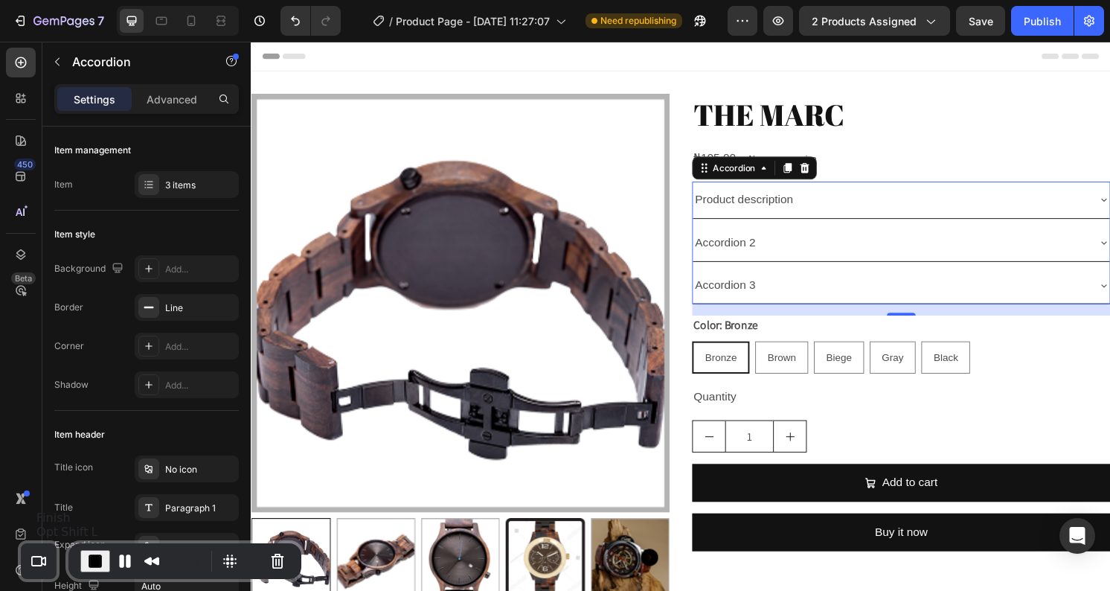
click at [96, 557] on span "End Recording" at bounding box center [95, 561] width 18 height 18
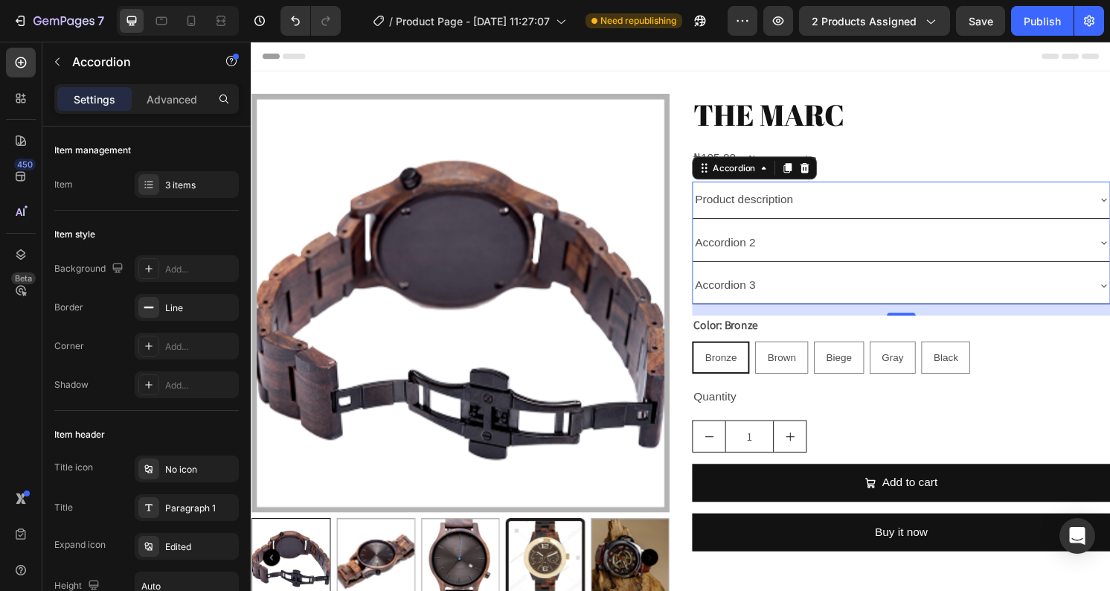
click at [805, 217] on div "Product description" at bounding box center [763, 206] width 106 height 26
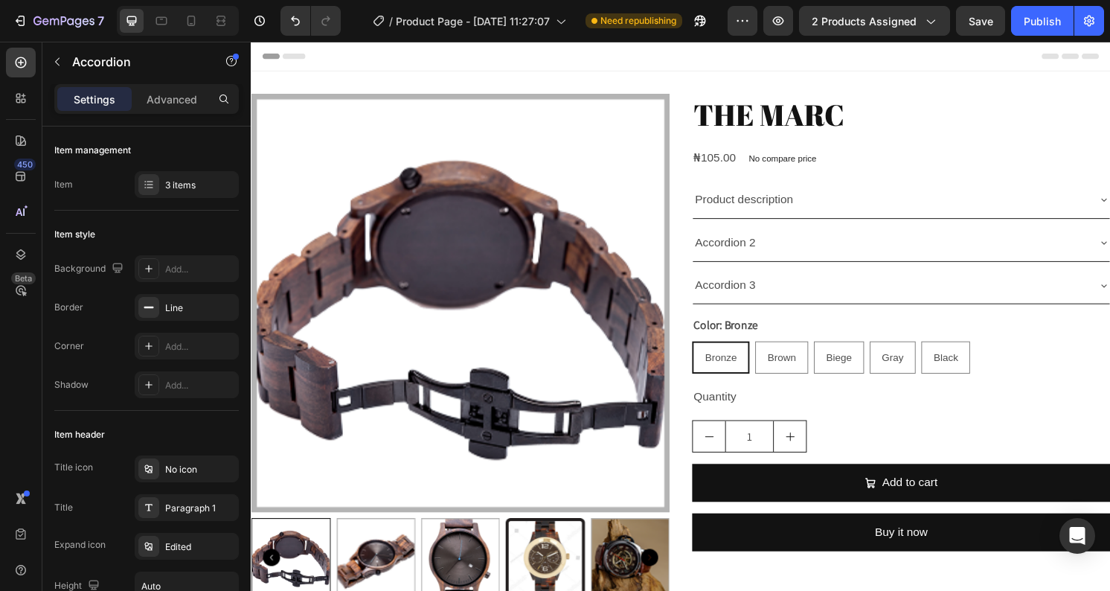
click at [853, 198] on div "Product description" at bounding box center [914, 206] width 409 height 26
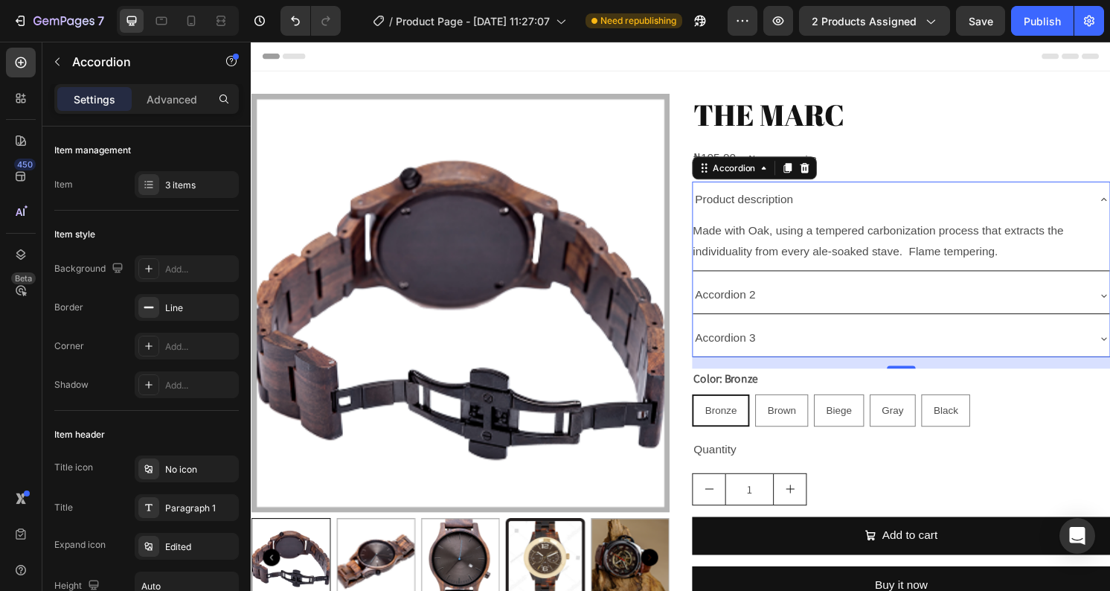
click at [853, 198] on div "Product description" at bounding box center [914, 206] width 409 height 26
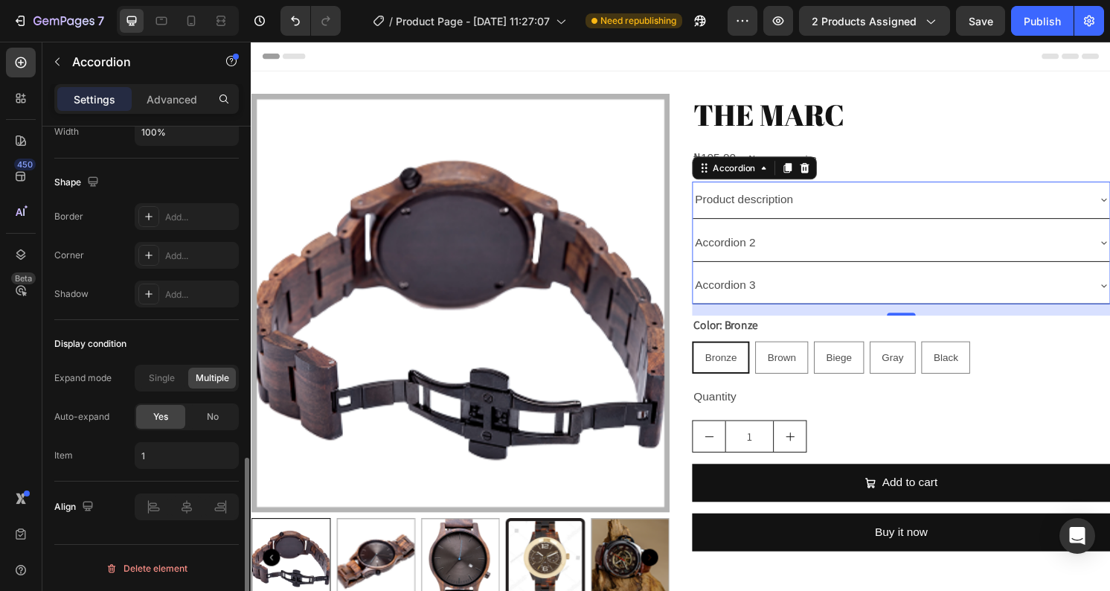
scroll to position [949, 0]
click at [216, 425] on div "No" at bounding box center [212, 416] width 49 height 24
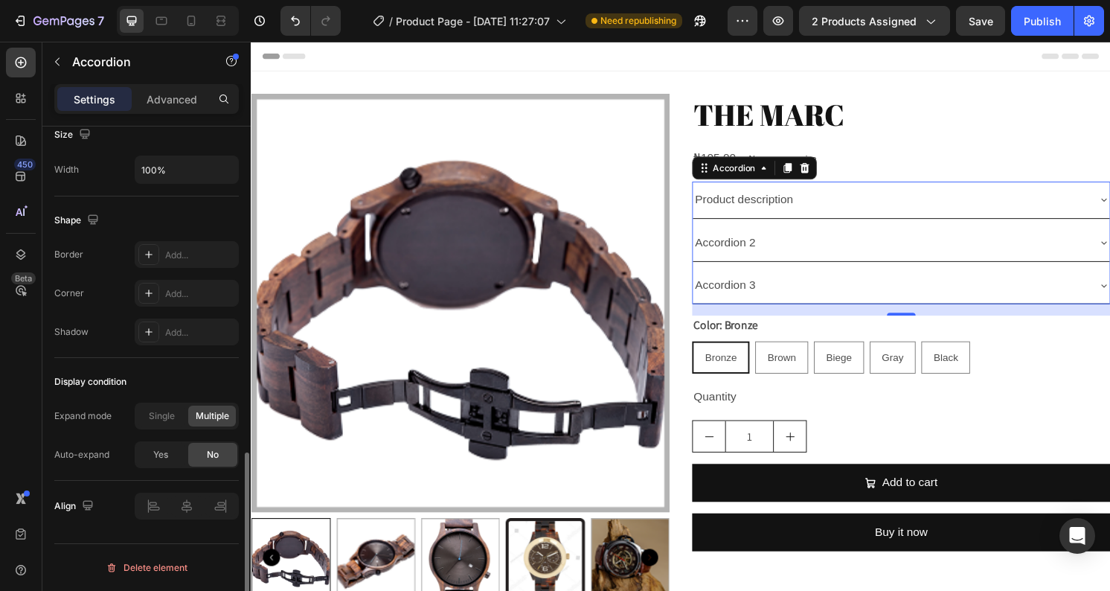
scroll to position [910, 0]
click at [20, 19] on icon "button" at bounding box center [20, 20] width 15 height 15
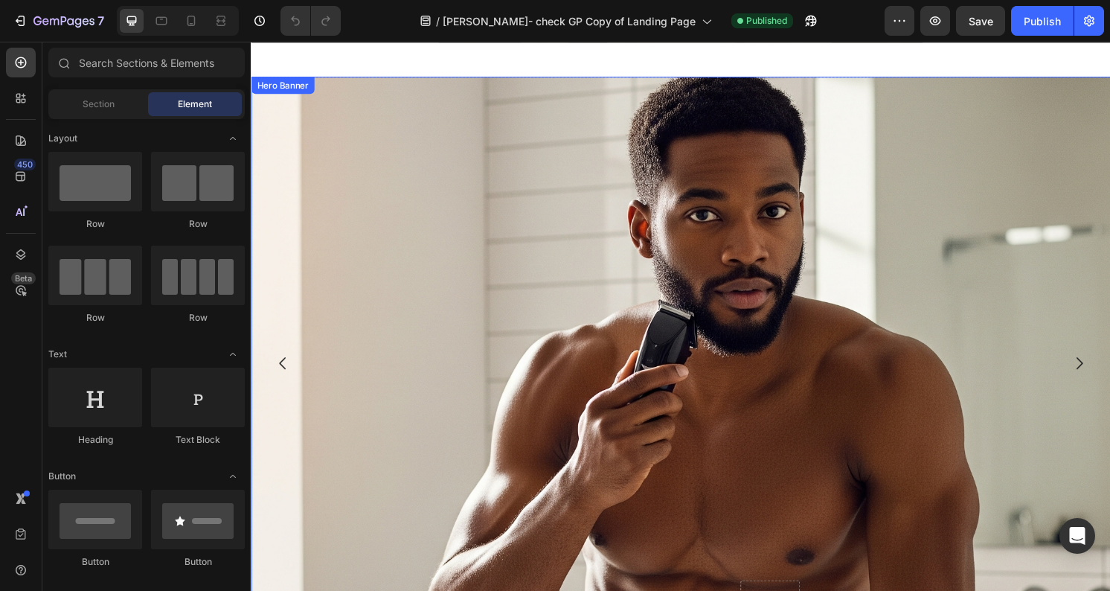
scroll to position [546, 0]
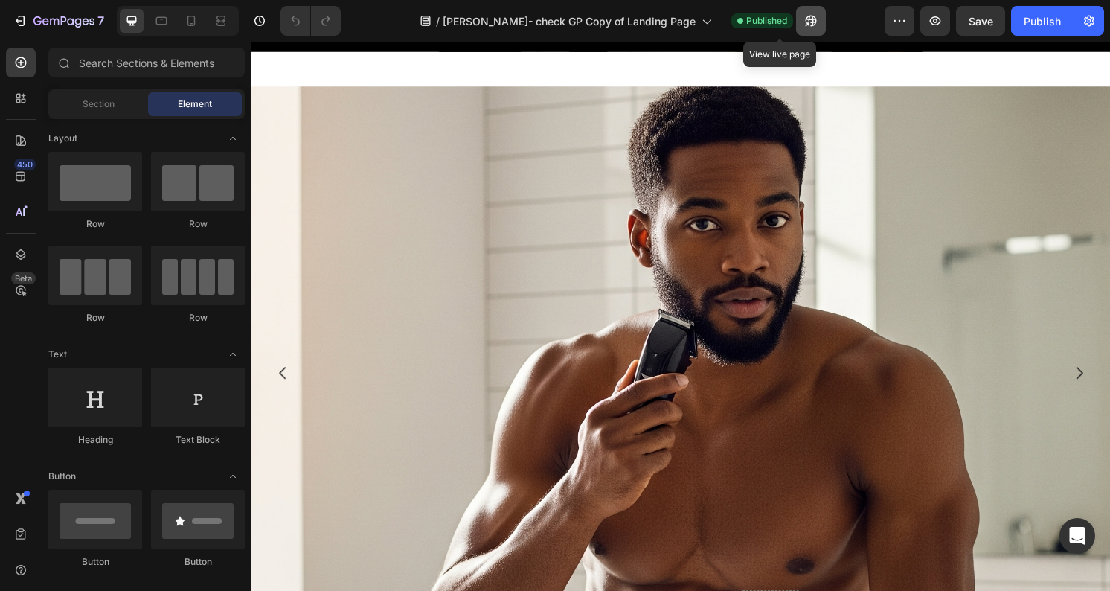
click at [796, 21] on button "button" at bounding box center [811, 21] width 30 height 30
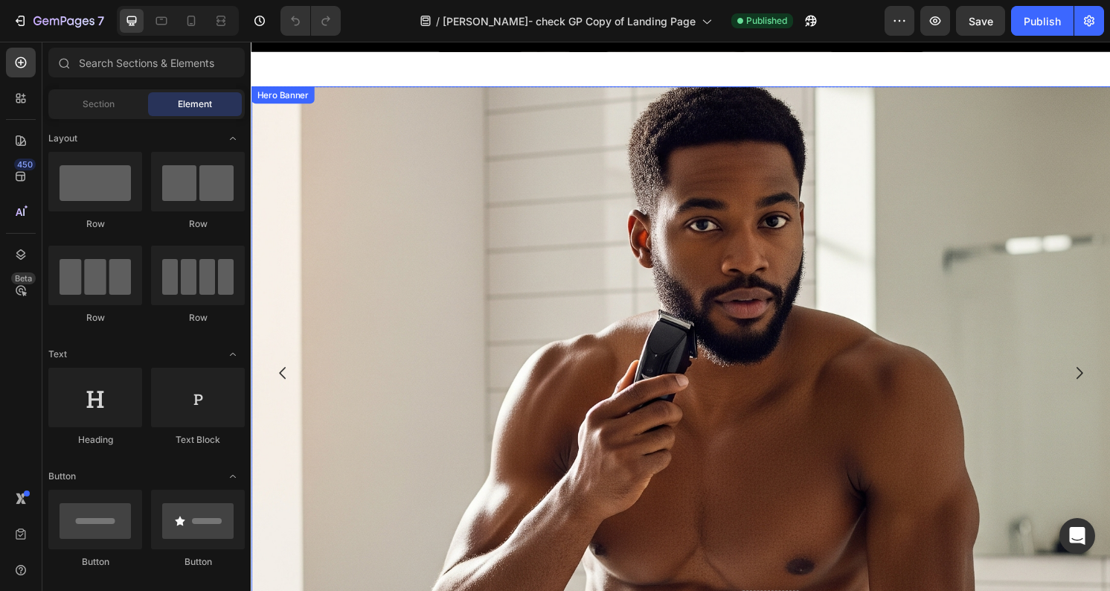
scroll to position [572, 0]
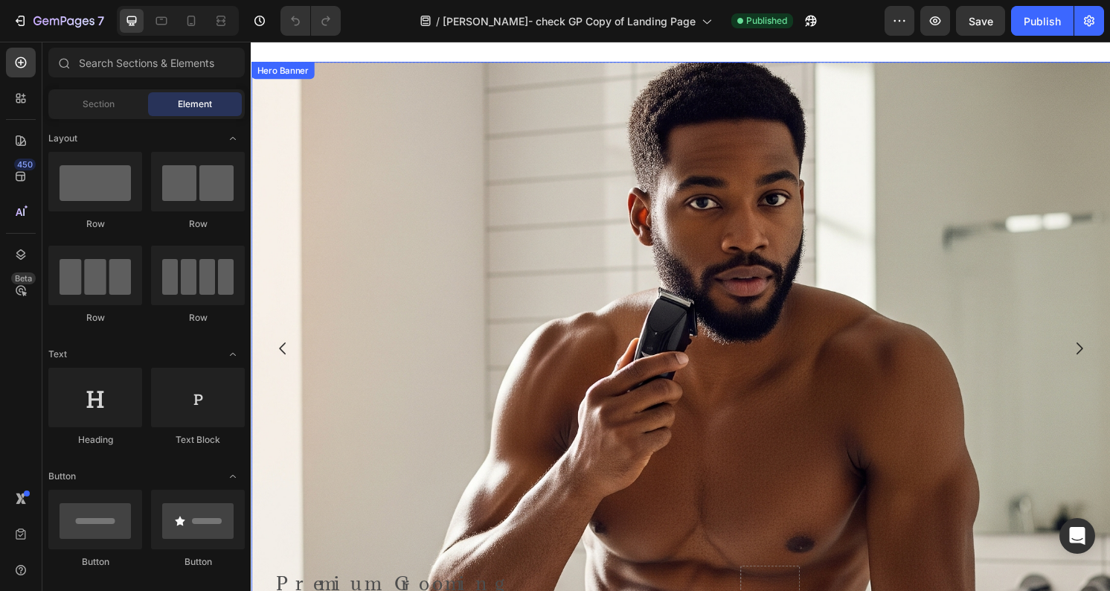
click at [528, 223] on div "Background Image" at bounding box center [697, 488] width 893 height 893
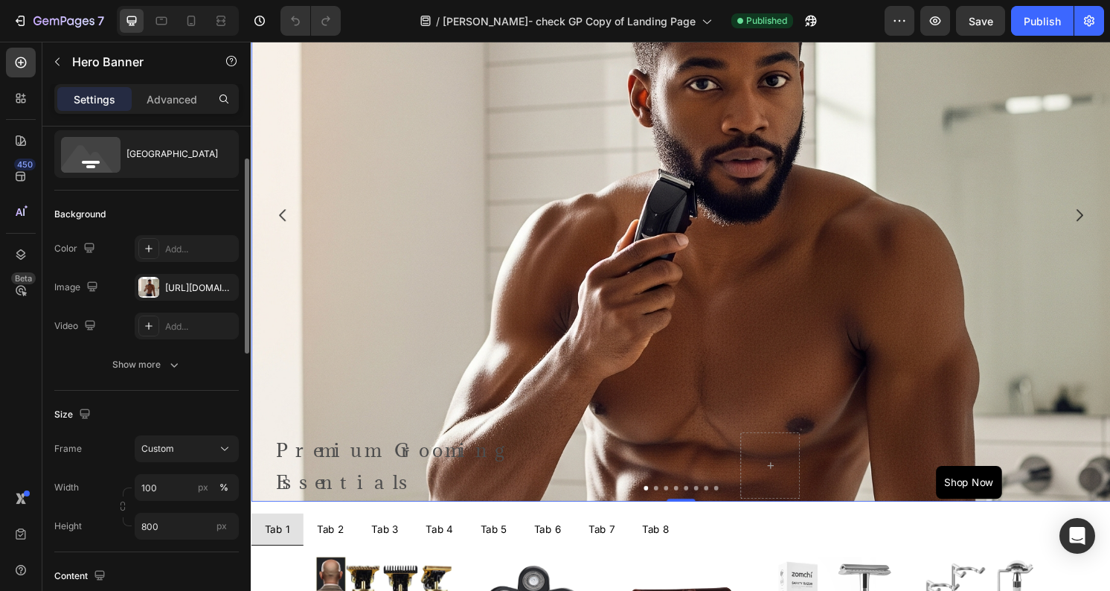
scroll to position [61, 0]
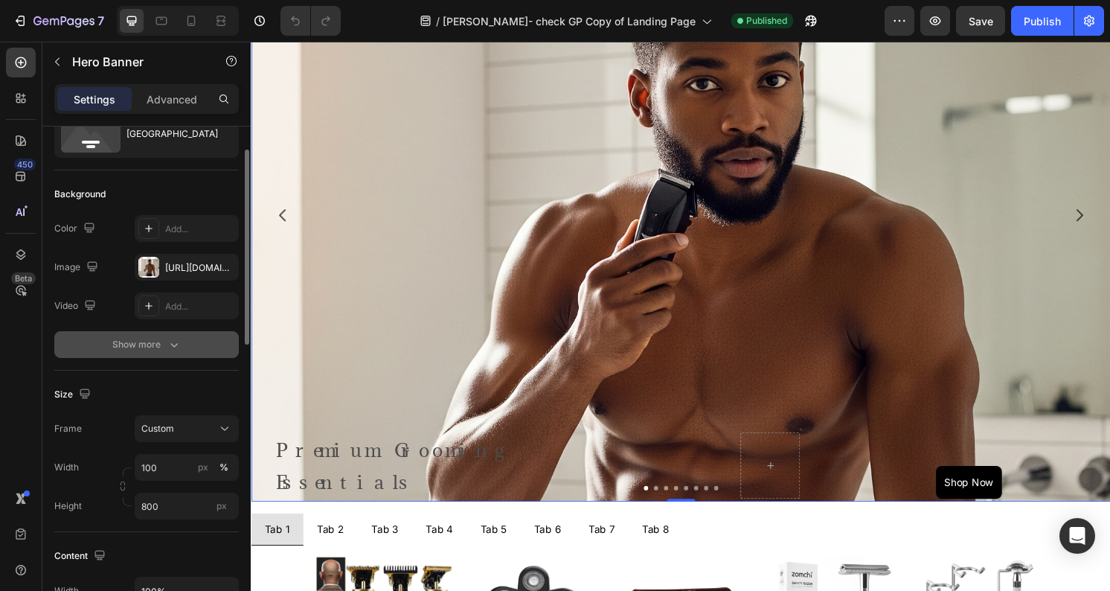
click at [167, 342] on icon "button" at bounding box center [174, 344] width 15 height 15
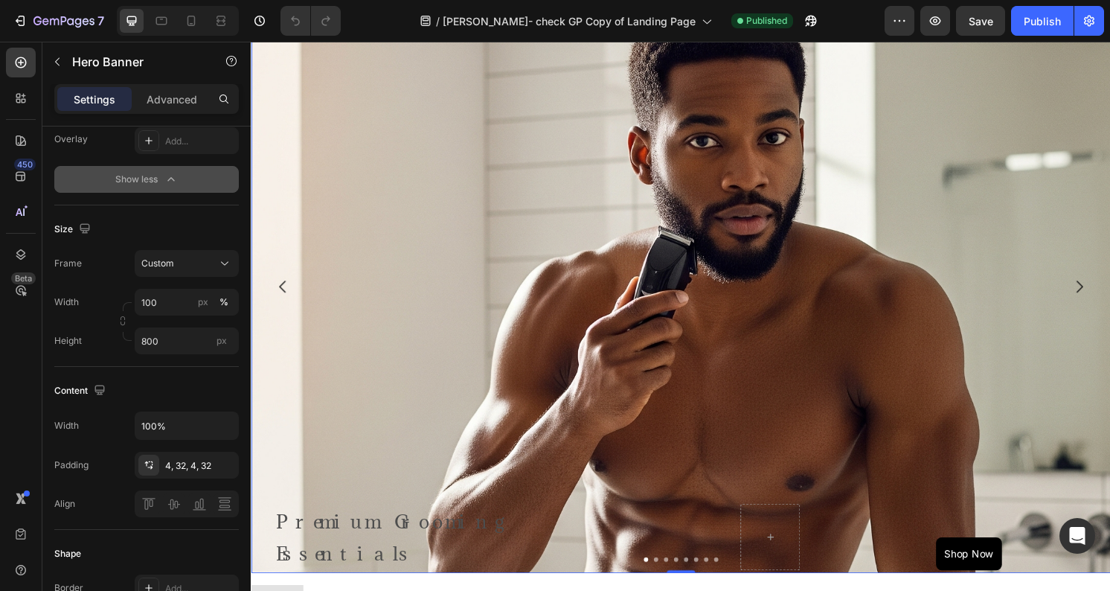
scroll to position [519, 0]
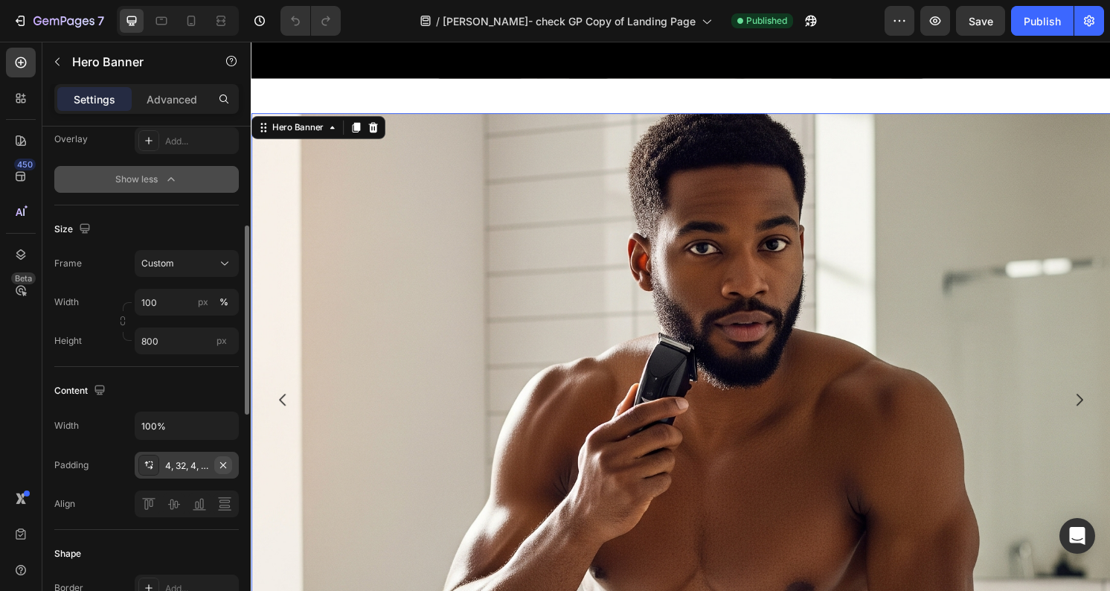
click at [220, 464] on icon "button" at bounding box center [223, 465] width 12 height 12
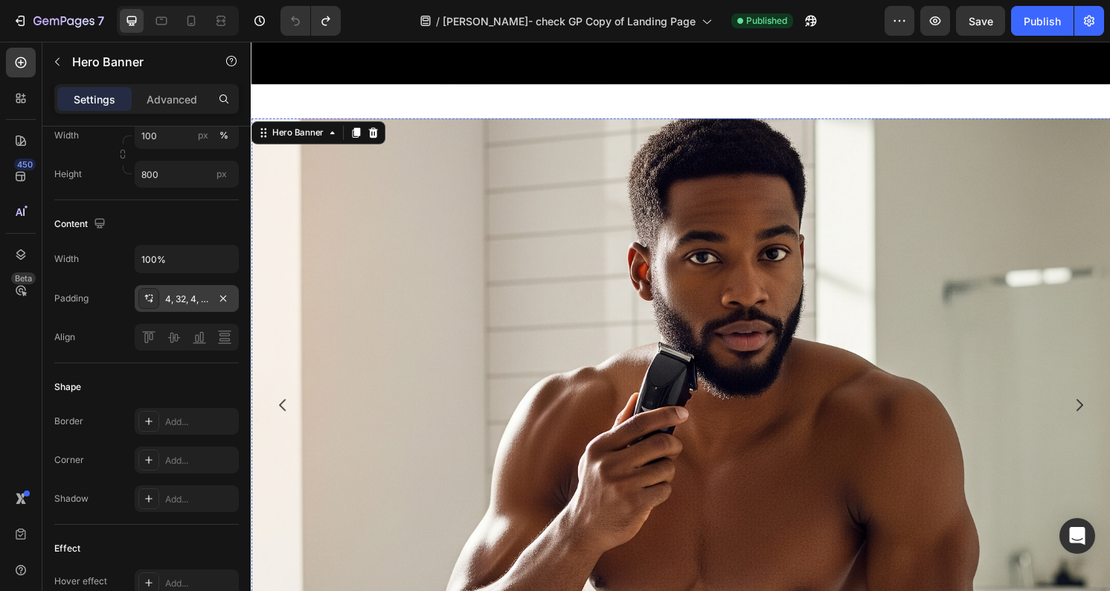
scroll to position [0, 0]
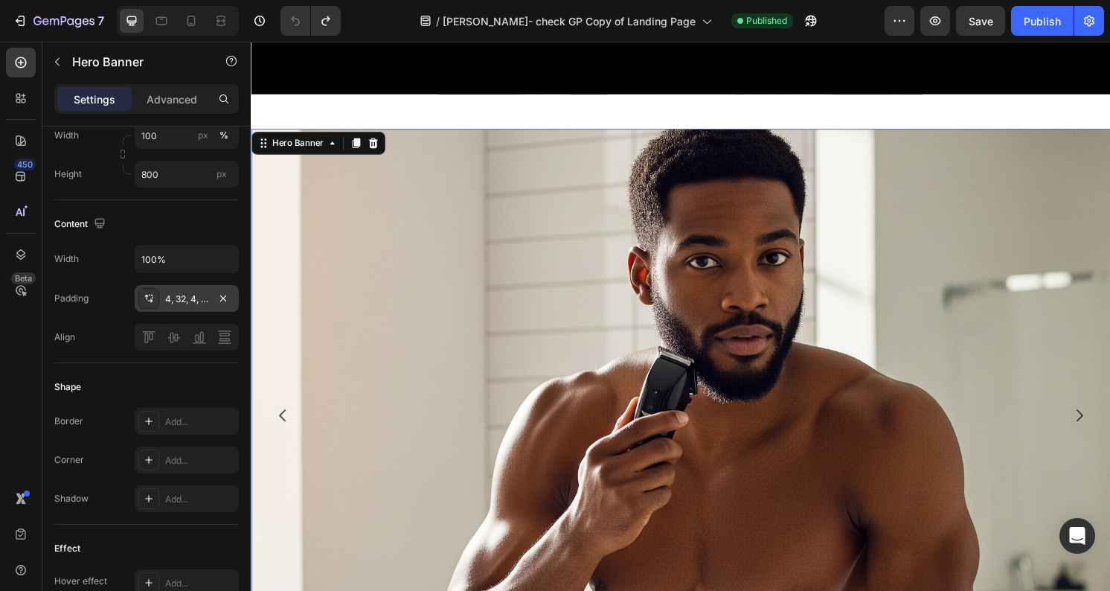
click at [645, 254] on div "Background Image" at bounding box center [697, 549] width 893 height 893
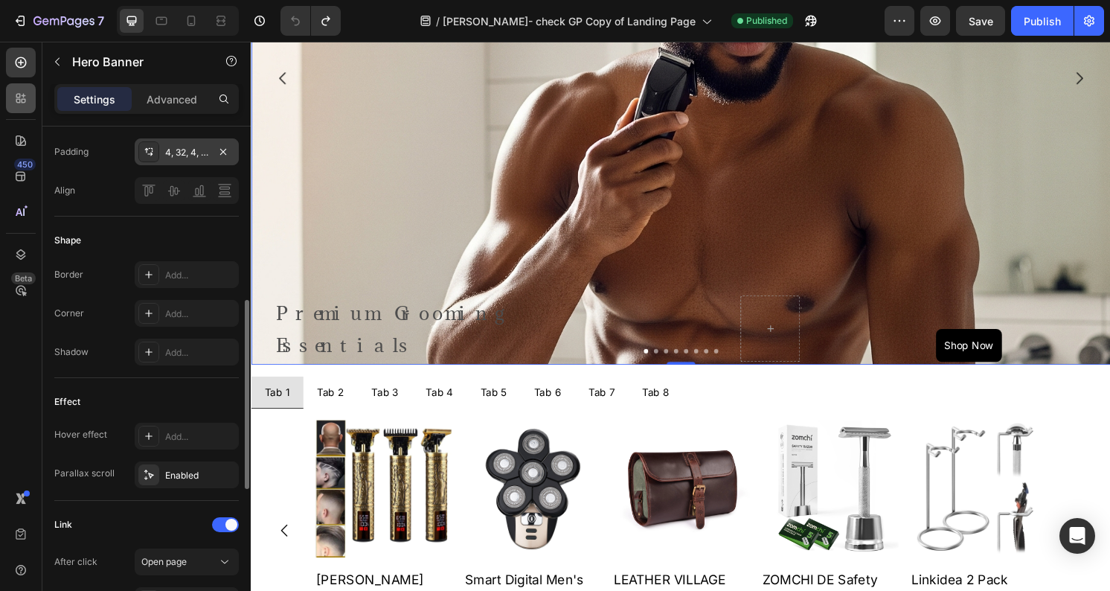
scroll to position [547, 0]
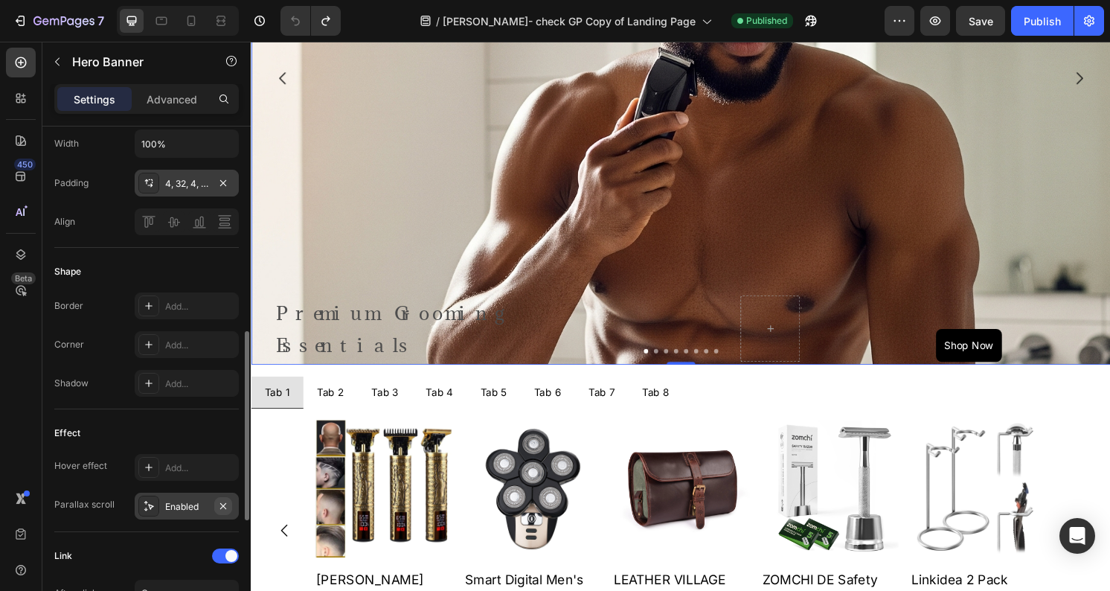
click at [222, 510] on icon "button" at bounding box center [223, 506] width 12 height 12
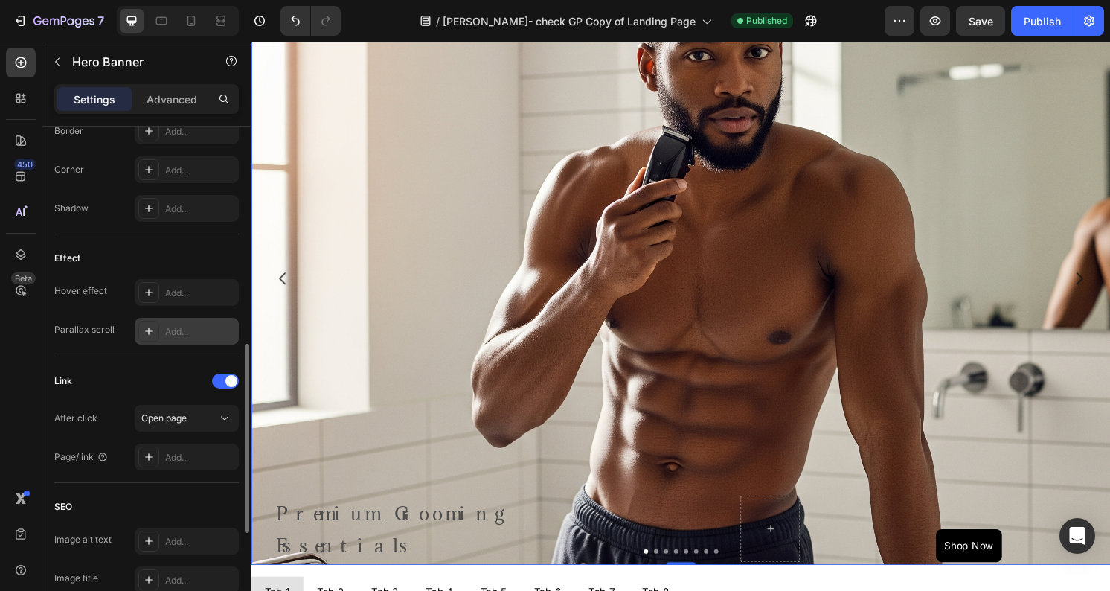
scroll to position [726, 0]
click at [156, 327] on div at bounding box center [148, 327] width 21 height 21
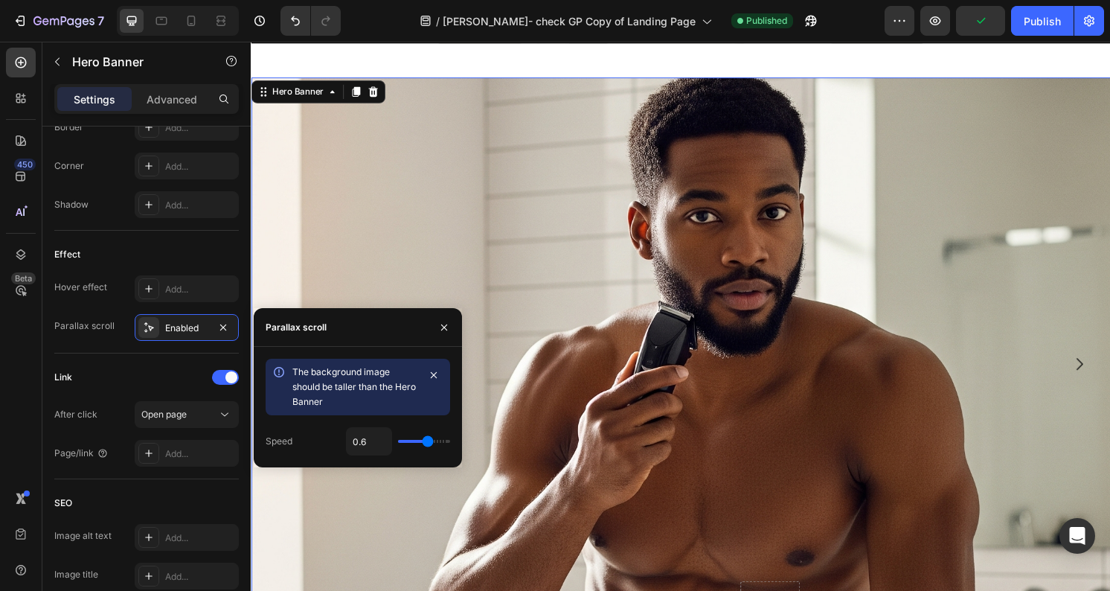
scroll to position [554, 0]
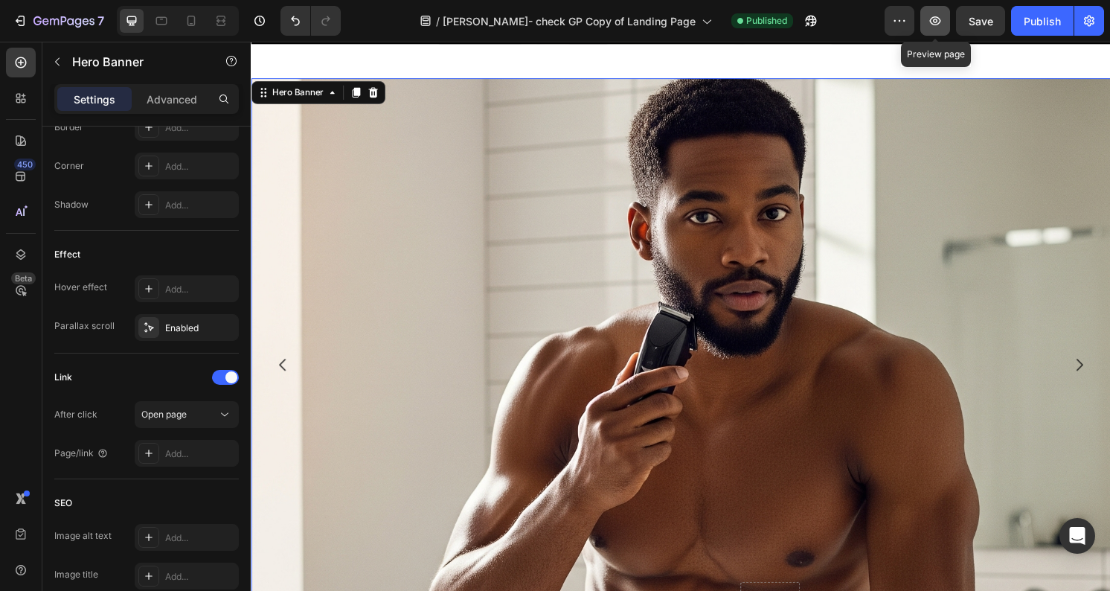
click at [937, 17] on icon "button" at bounding box center [935, 20] width 11 height 9
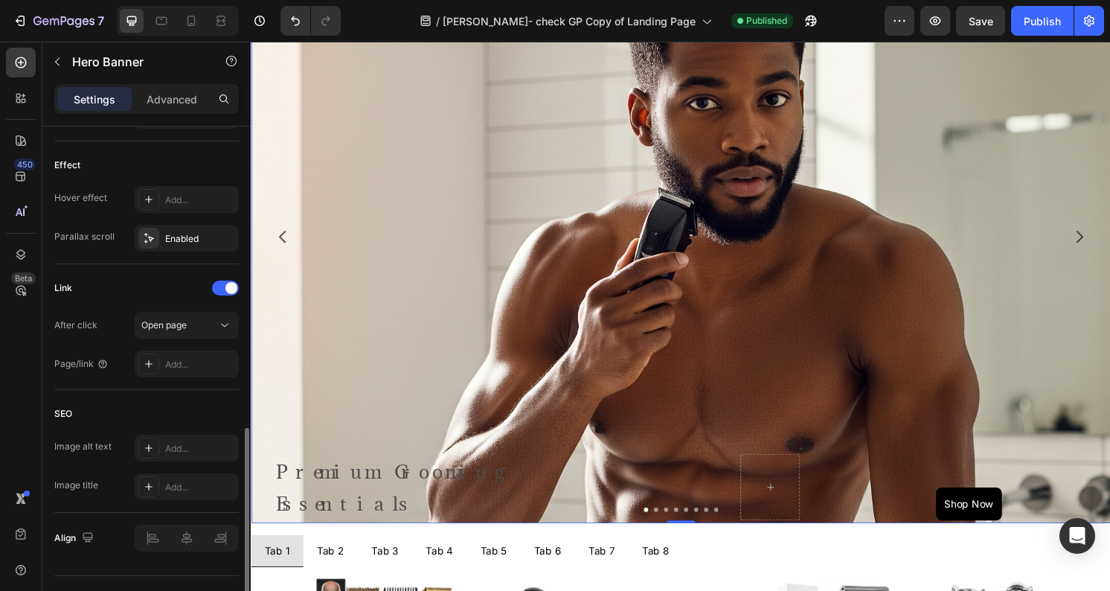
scroll to position [810, 0]
click at [458, 362] on div "Background Image" at bounding box center [697, 385] width 893 height 893
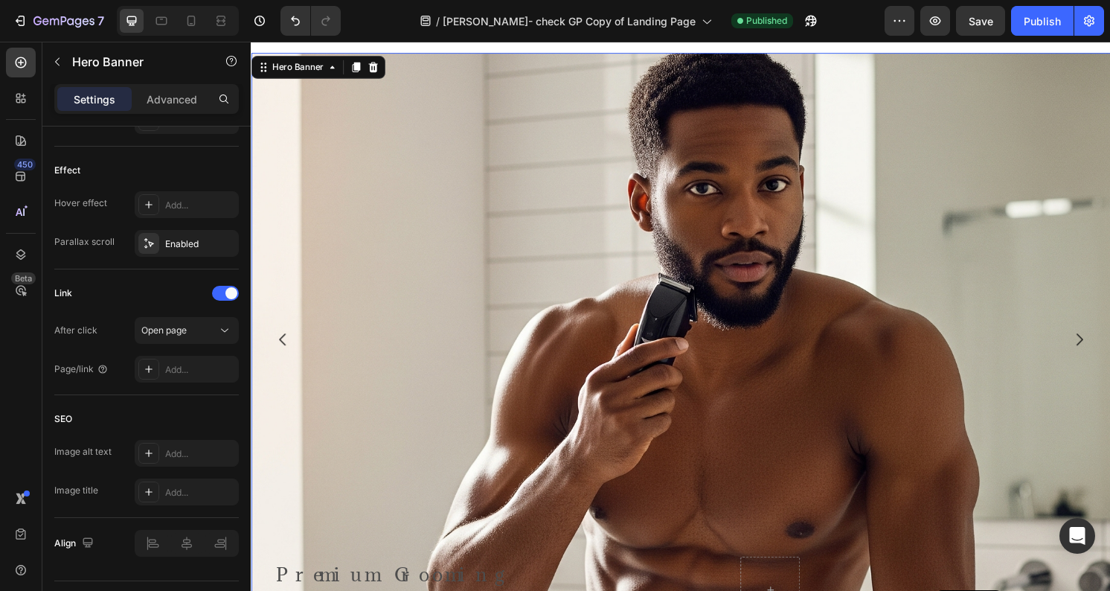
scroll to position [476, 0]
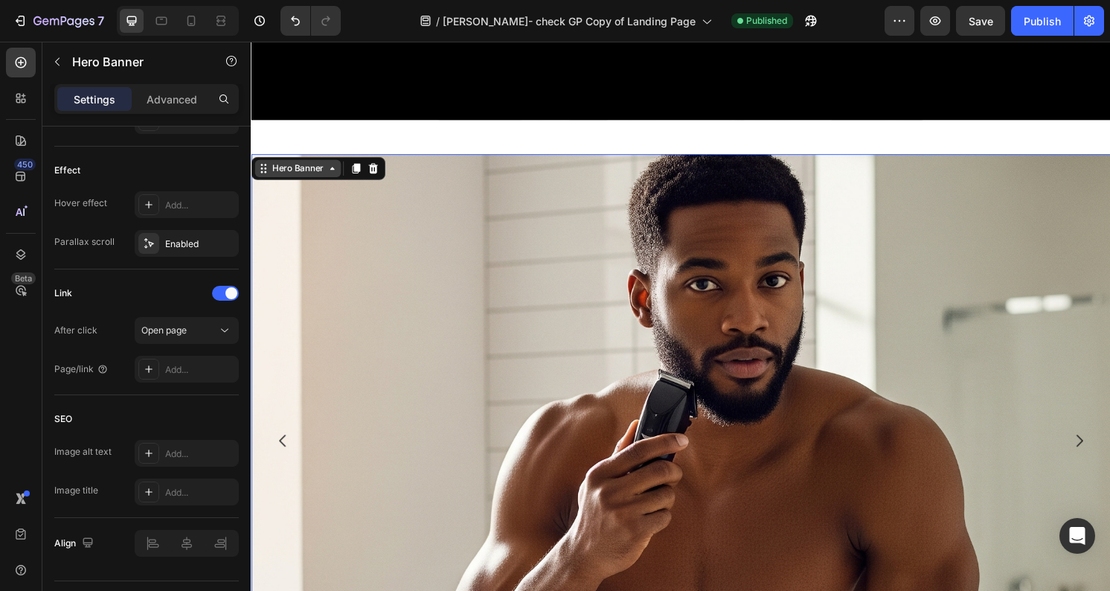
click at [307, 177] on div "Hero Banner" at bounding box center [299, 173] width 60 height 13
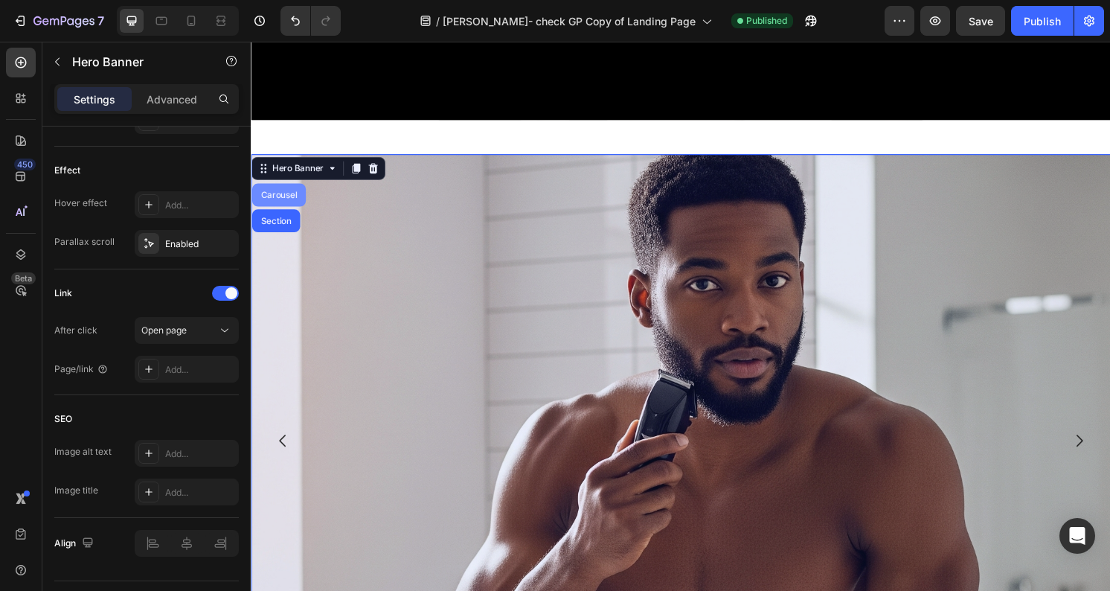
click at [290, 207] on div "Carousel" at bounding box center [280, 201] width 56 height 24
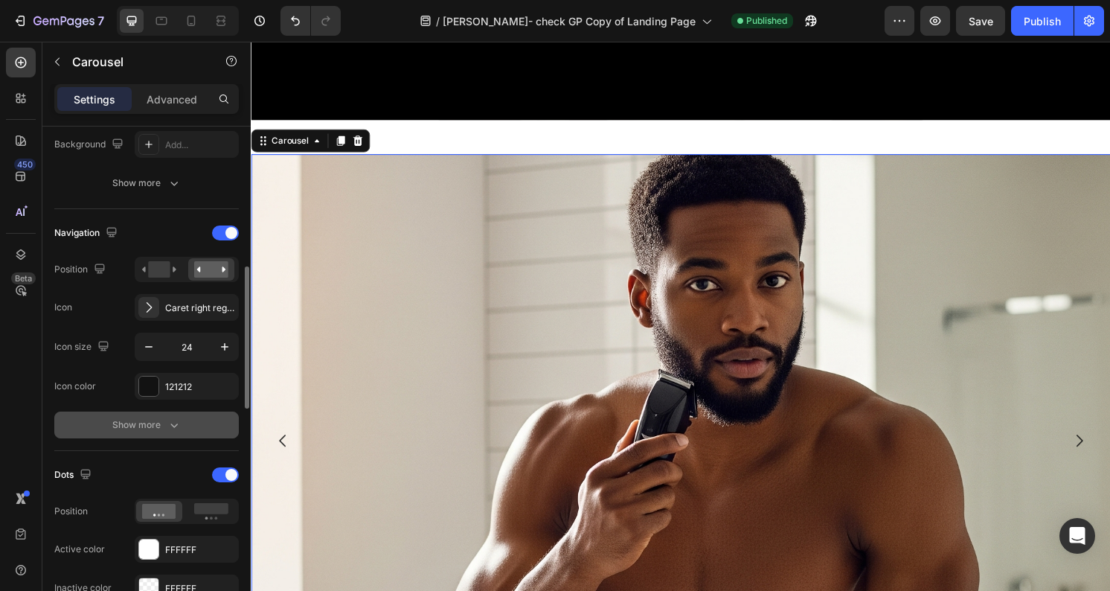
scroll to position [451, 0]
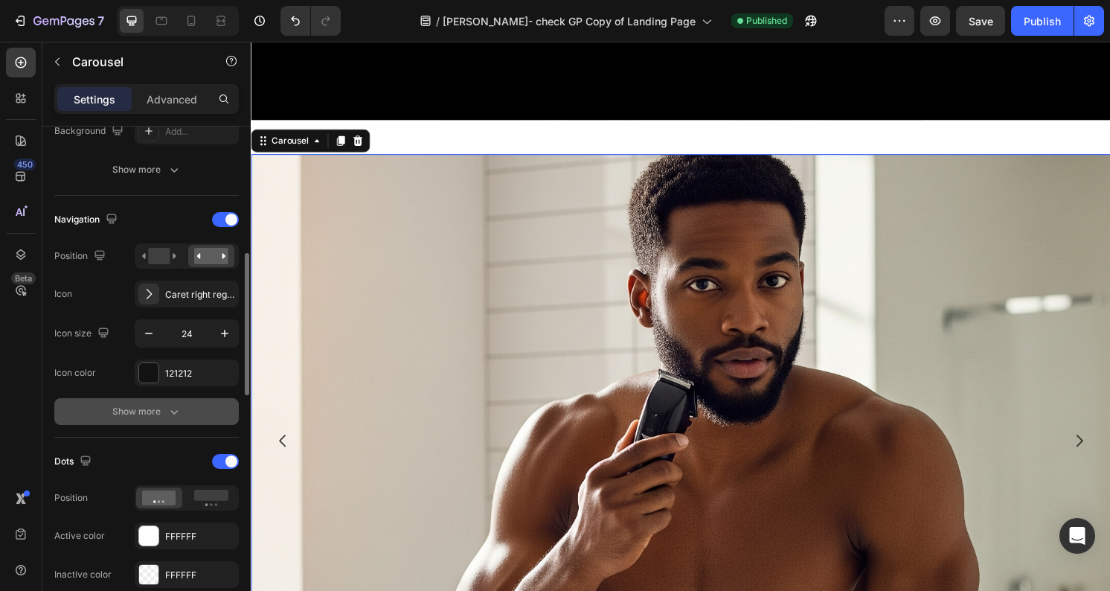
click at [166, 419] on button "Show more" at bounding box center [146, 411] width 185 height 27
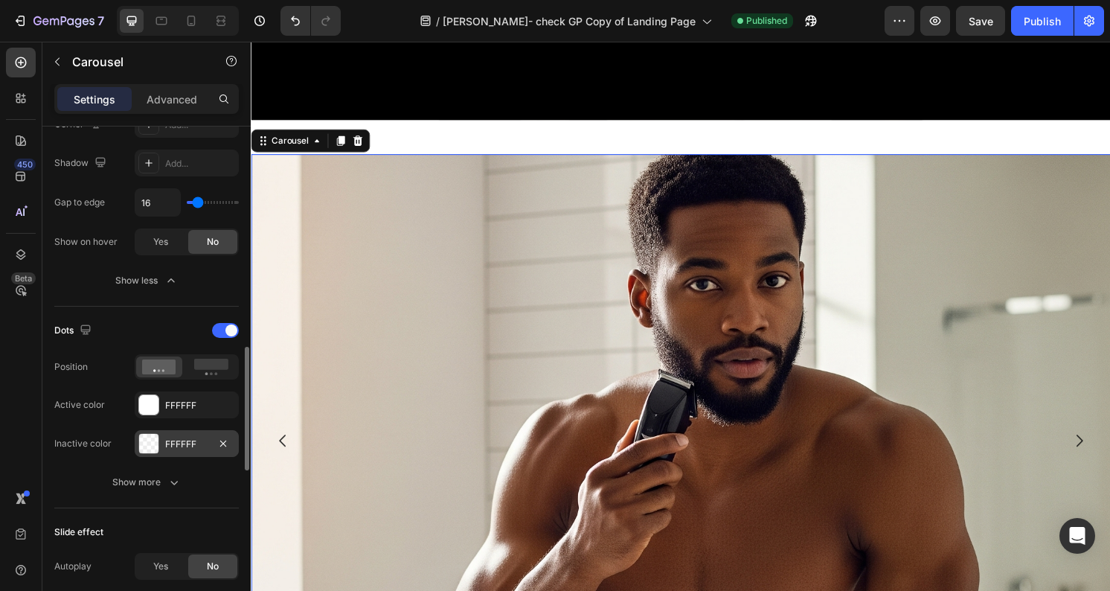
scroll to position [864, 0]
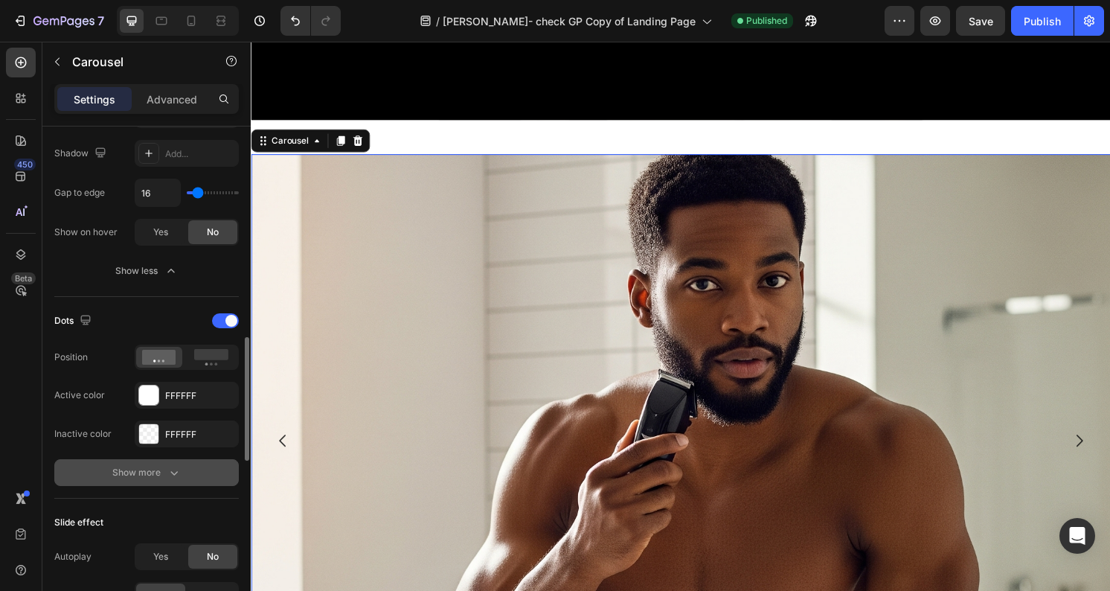
click at [158, 475] on div "Show more" at bounding box center [146, 472] width 69 height 15
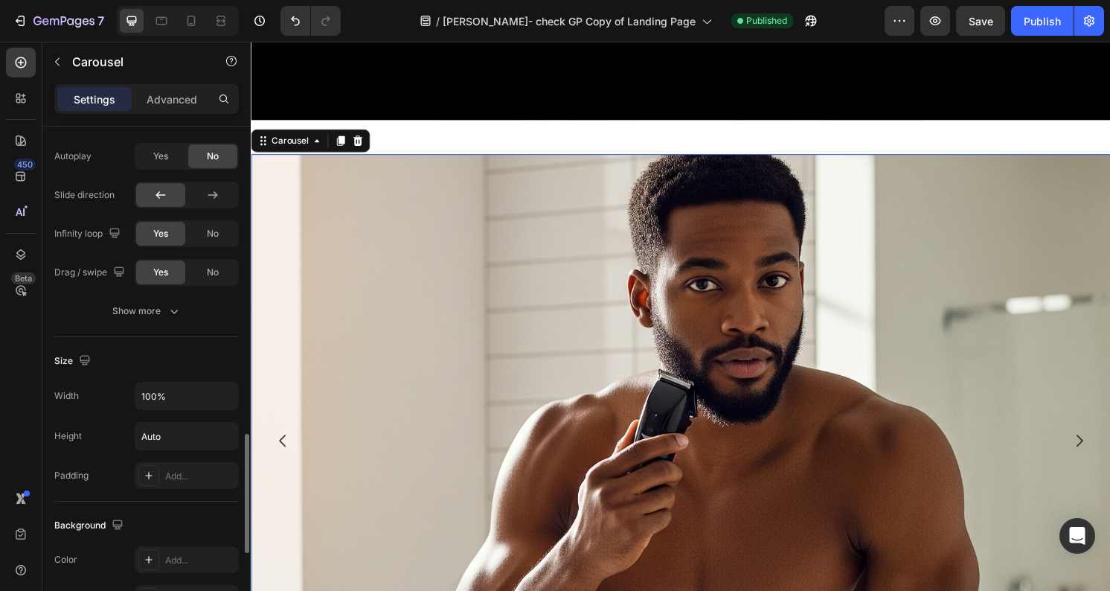
scroll to position [1349, 0]
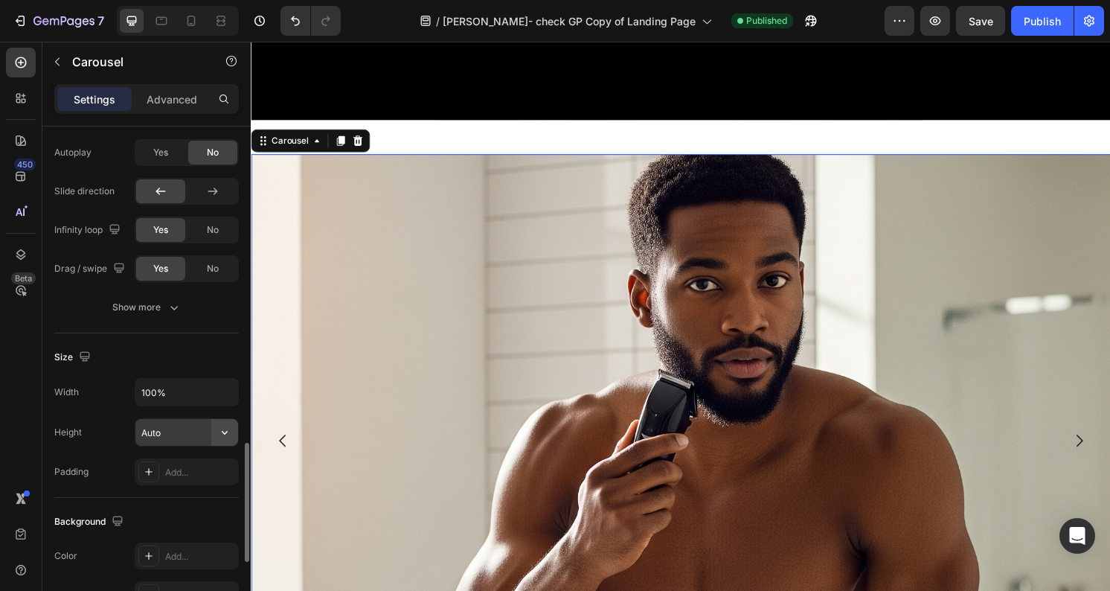
click at [221, 438] on icon "button" at bounding box center [224, 432] width 15 height 15
click at [177, 421] on input "Auto" at bounding box center [186, 432] width 103 height 27
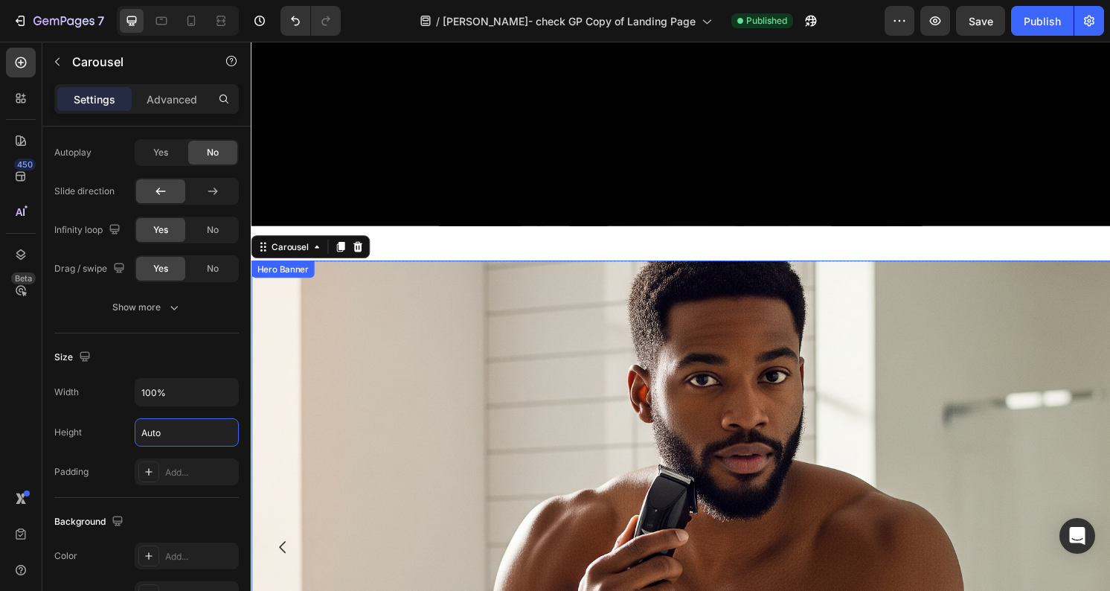
scroll to position [358, 0]
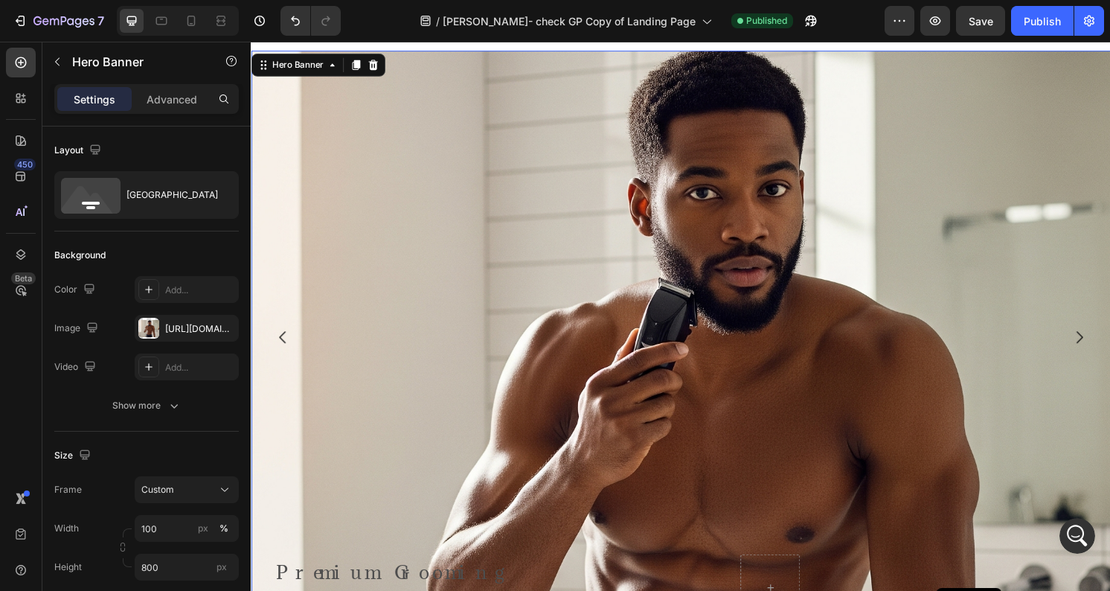
scroll to position [587, 0]
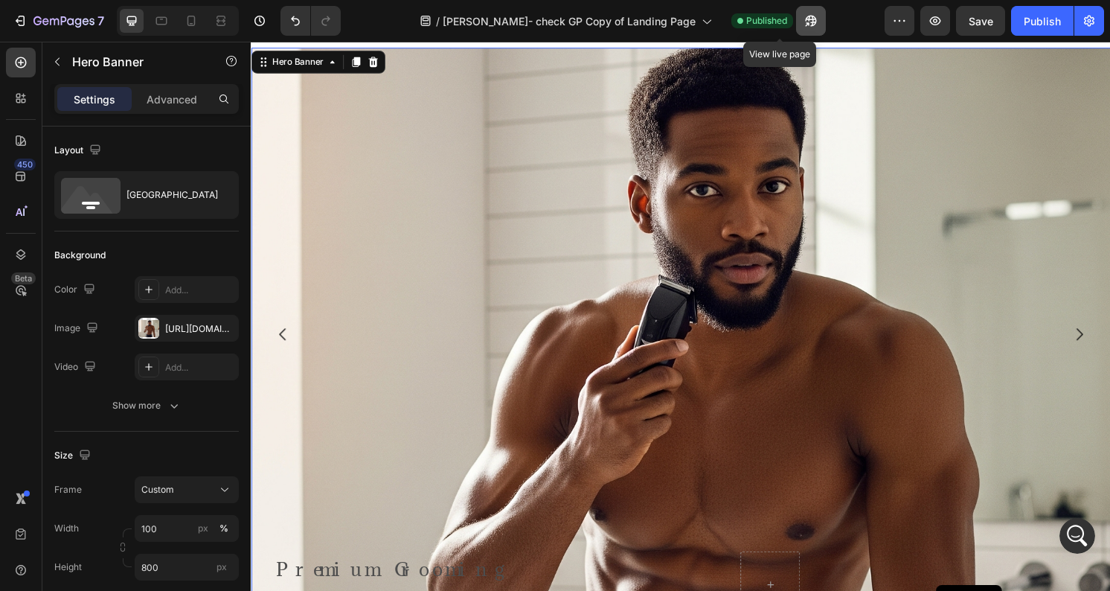
click at [796, 25] on button "button" at bounding box center [811, 21] width 30 height 30
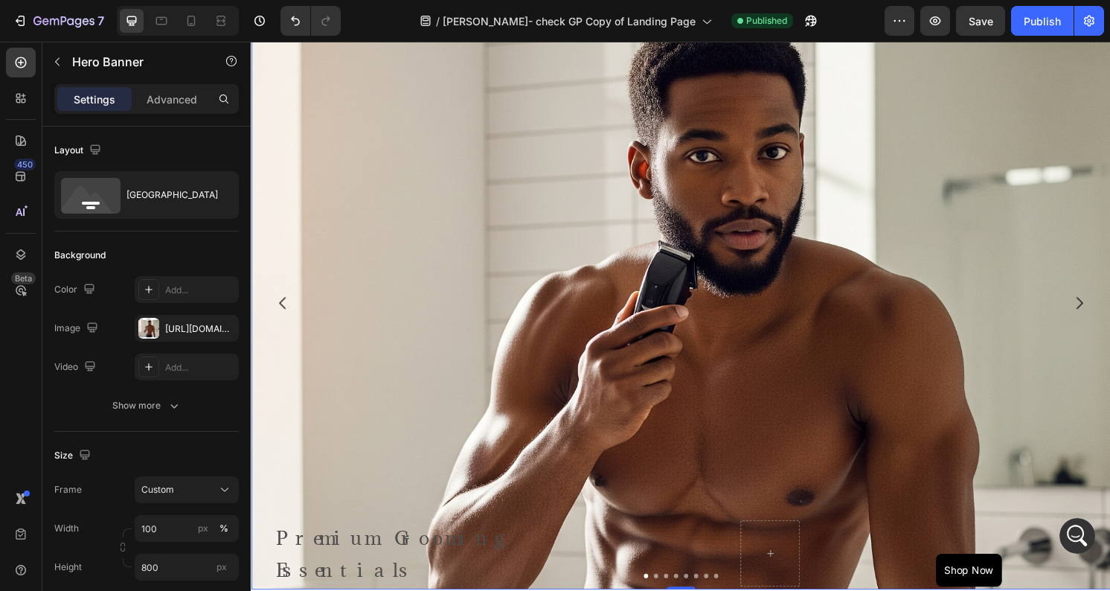
scroll to position [529, 0]
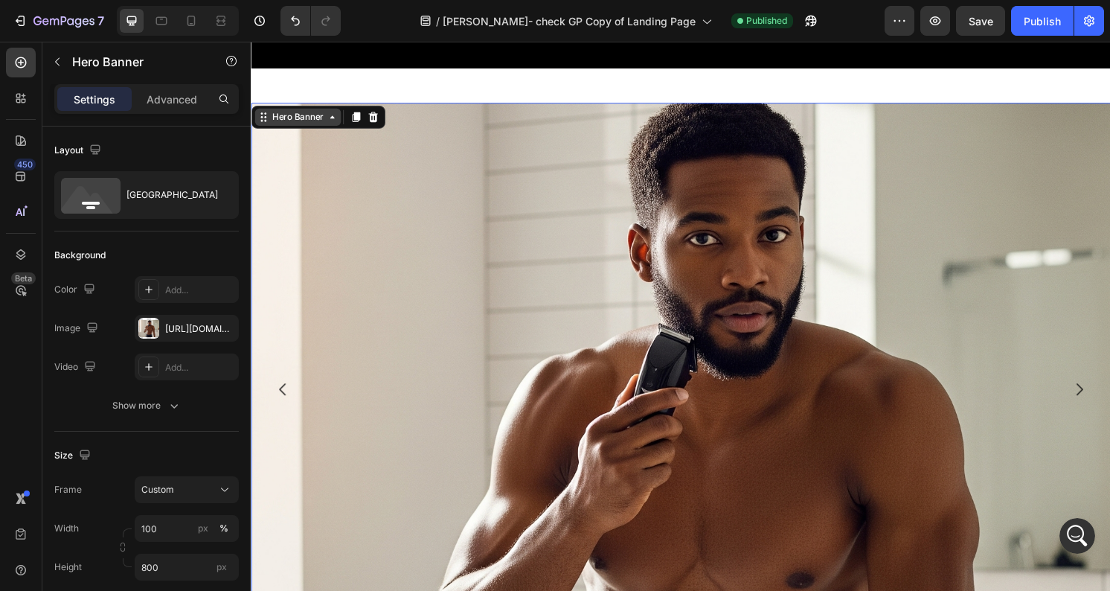
click at [293, 115] on div "Hero Banner" at bounding box center [299, 119] width 60 height 13
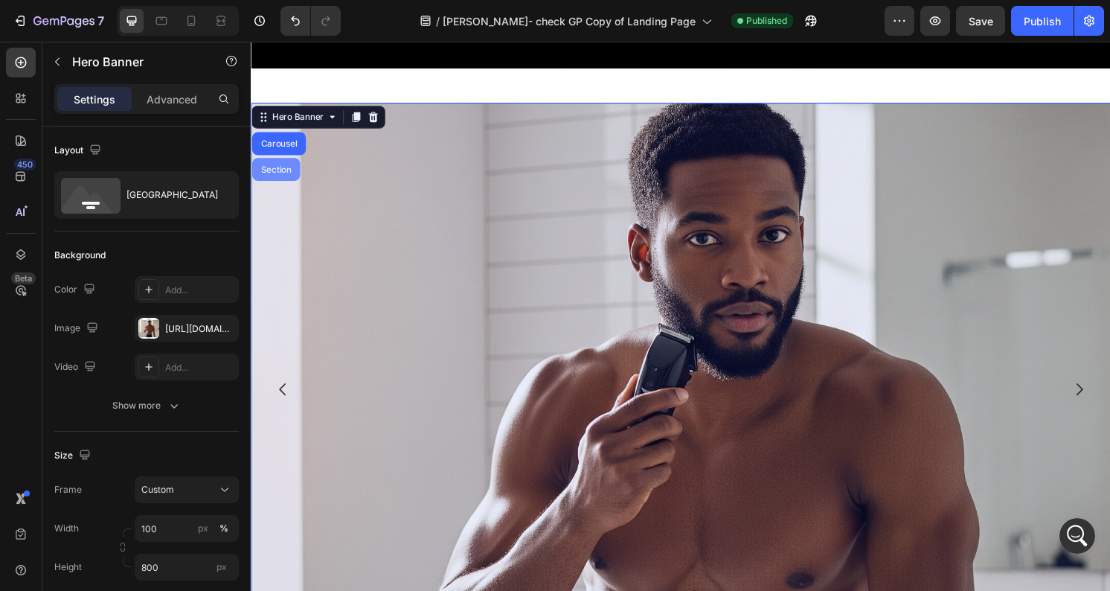
click at [278, 179] on div "Section" at bounding box center [277, 174] width 50 height 24
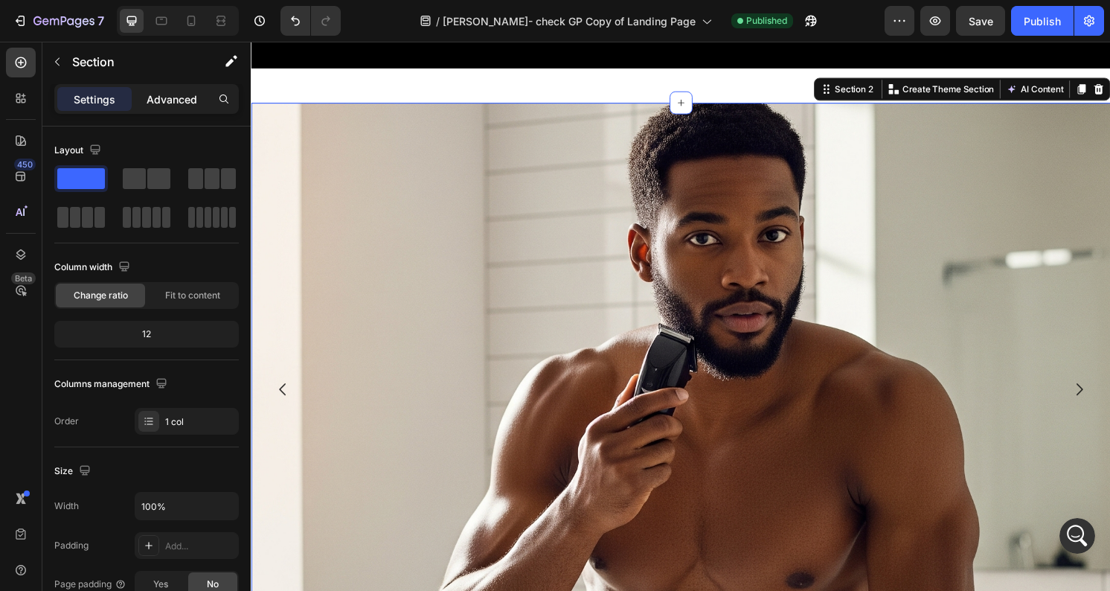
click at [174, 100] on p "Advanced" at bounding box center [172, 100] width 51 height 16
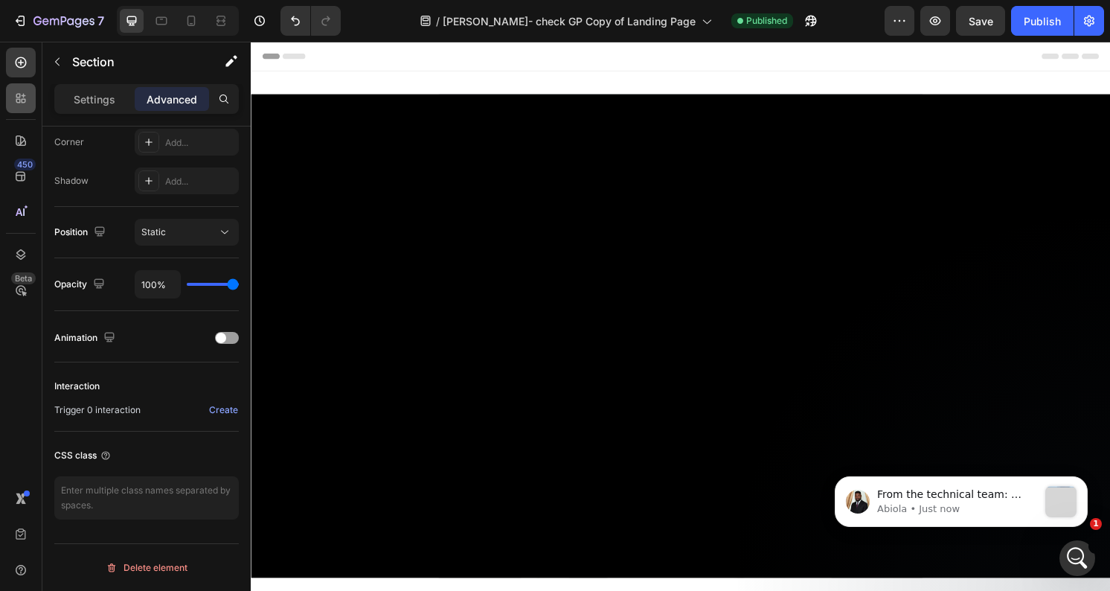
scroll to position [0, 0]
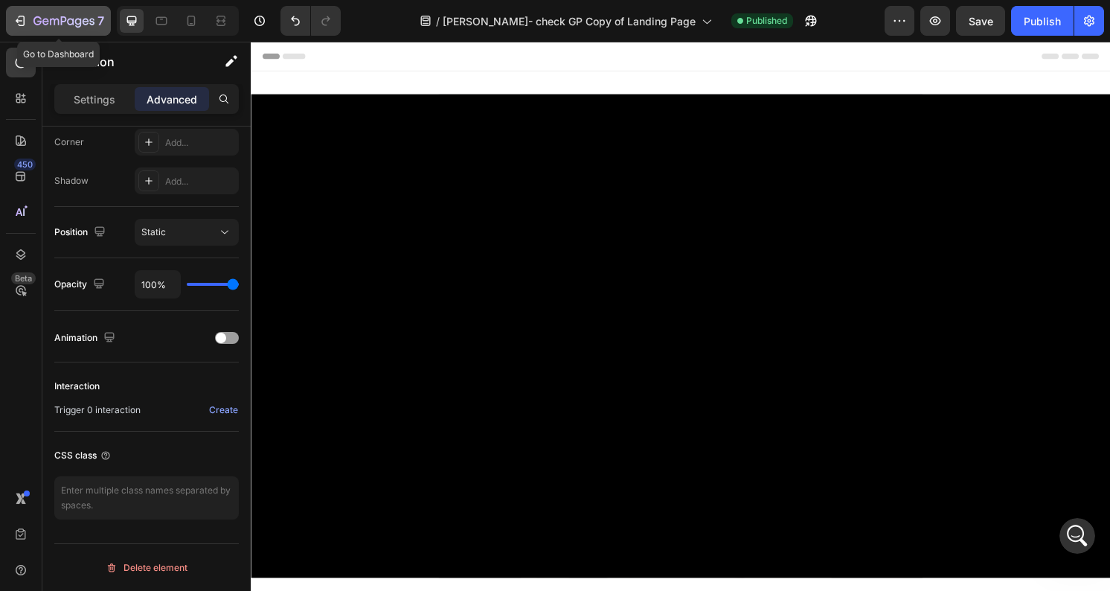
click at [30, 17] on div "7" at bounding box center [59, 21] width 92 height 18
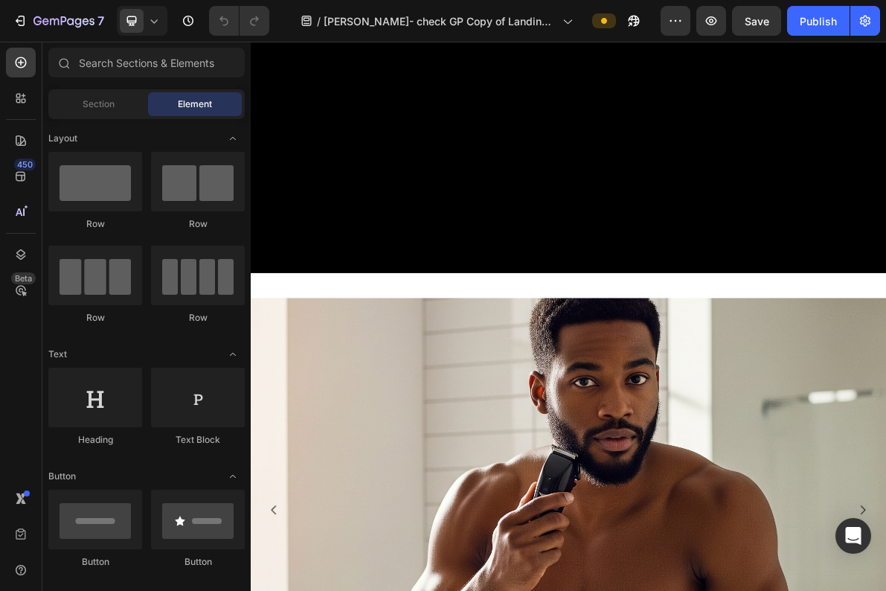
scroll to position [4, 0]
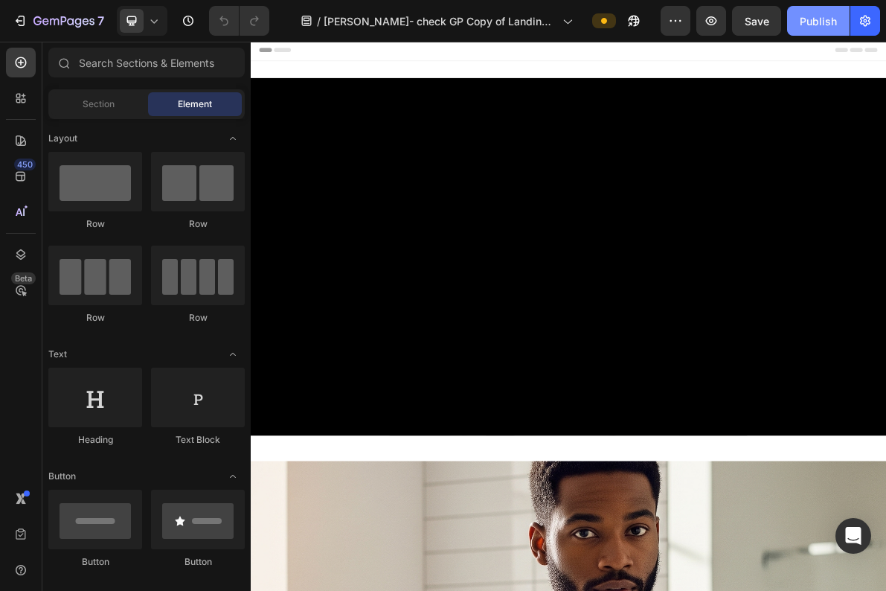
click at [816, 28] on button "Publish" at bounding box center [818, 21] width 63 height 30
click at [98, 116] on div "Section Element" at bounding box center [146, 104] width 196 height 30
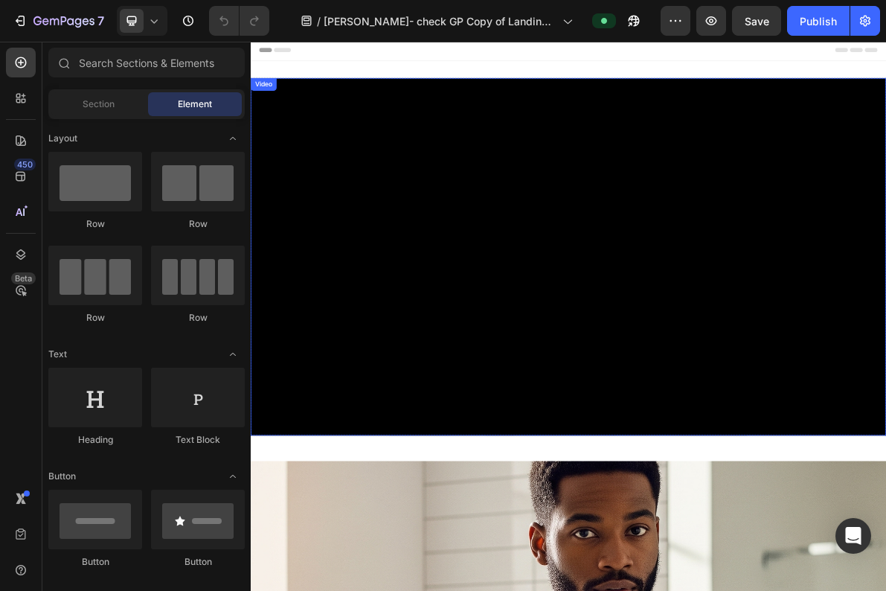
click at [272, 102] on div "Video" at bounding box center [269, 101] width 31 height 13
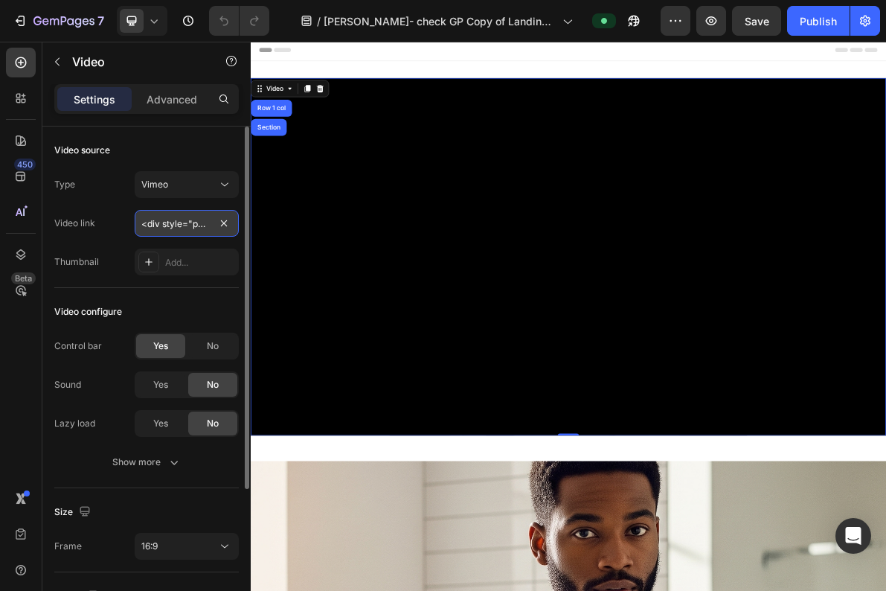
click at [180, 211] on input "<div style="padding:56.25% 0 0 0;position:relative;"><iframe src="[URL][DOMAIN_…" at bounding box center [187, 223] width 104 height 27
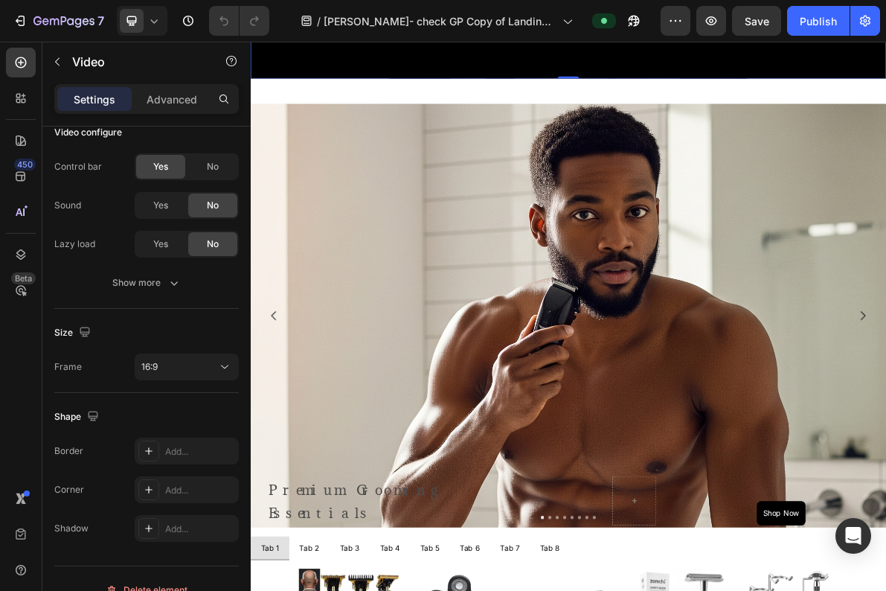
scroll to position [558, 0]
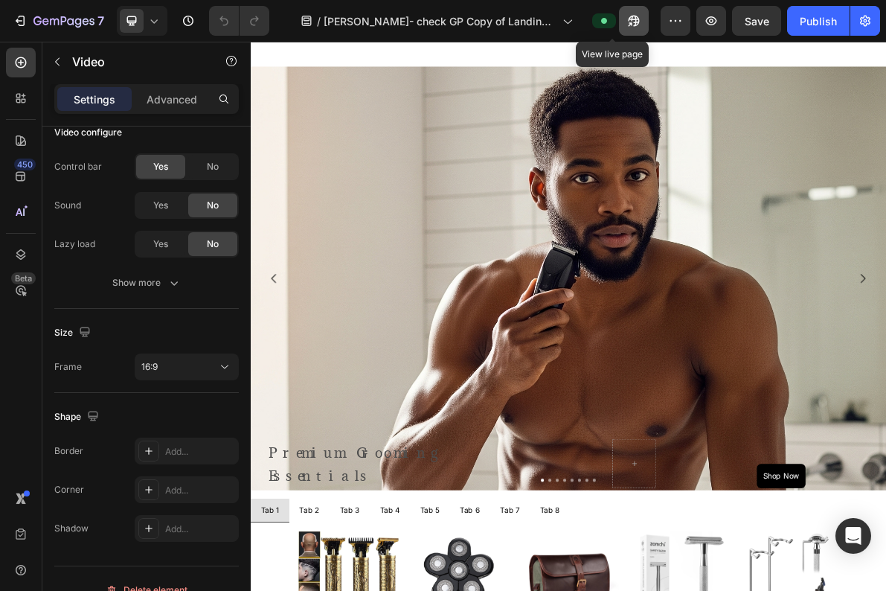
click at [627, 19] on icon "button" at bounding box center [634, 20] width 15 height 15
